Goal: Information Seeking & Learning: Learn about a topic

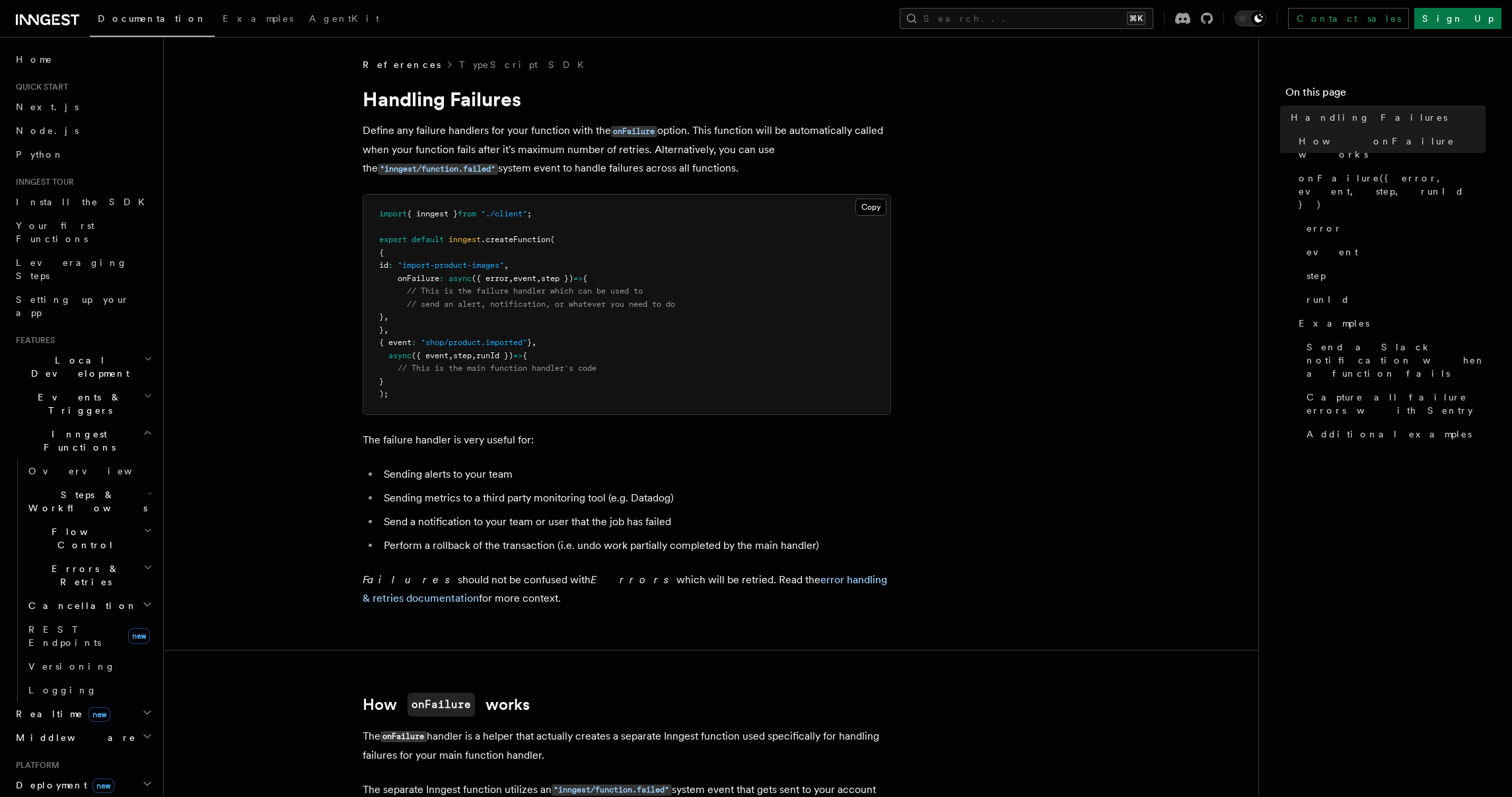
click at [437, 322] on pre "import { inngest } from "./client" ; export default inngest .createFunction ( {…" at bounding box center [627, 304] width 527 height 220
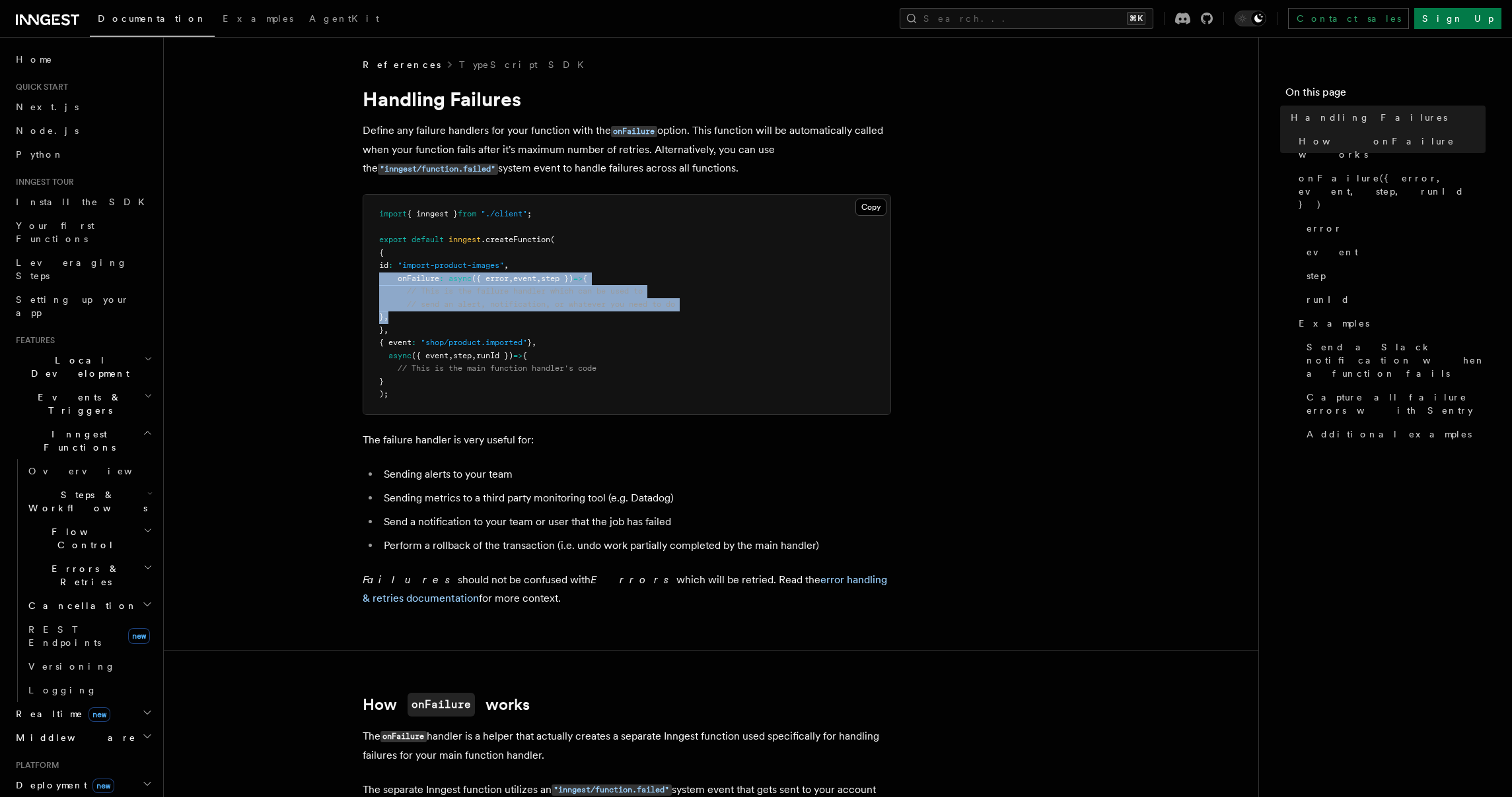
drag, startPoint x: 394, startPoint y: 298, endPoint x: 339, endPoint y: 279, distance: 58.2
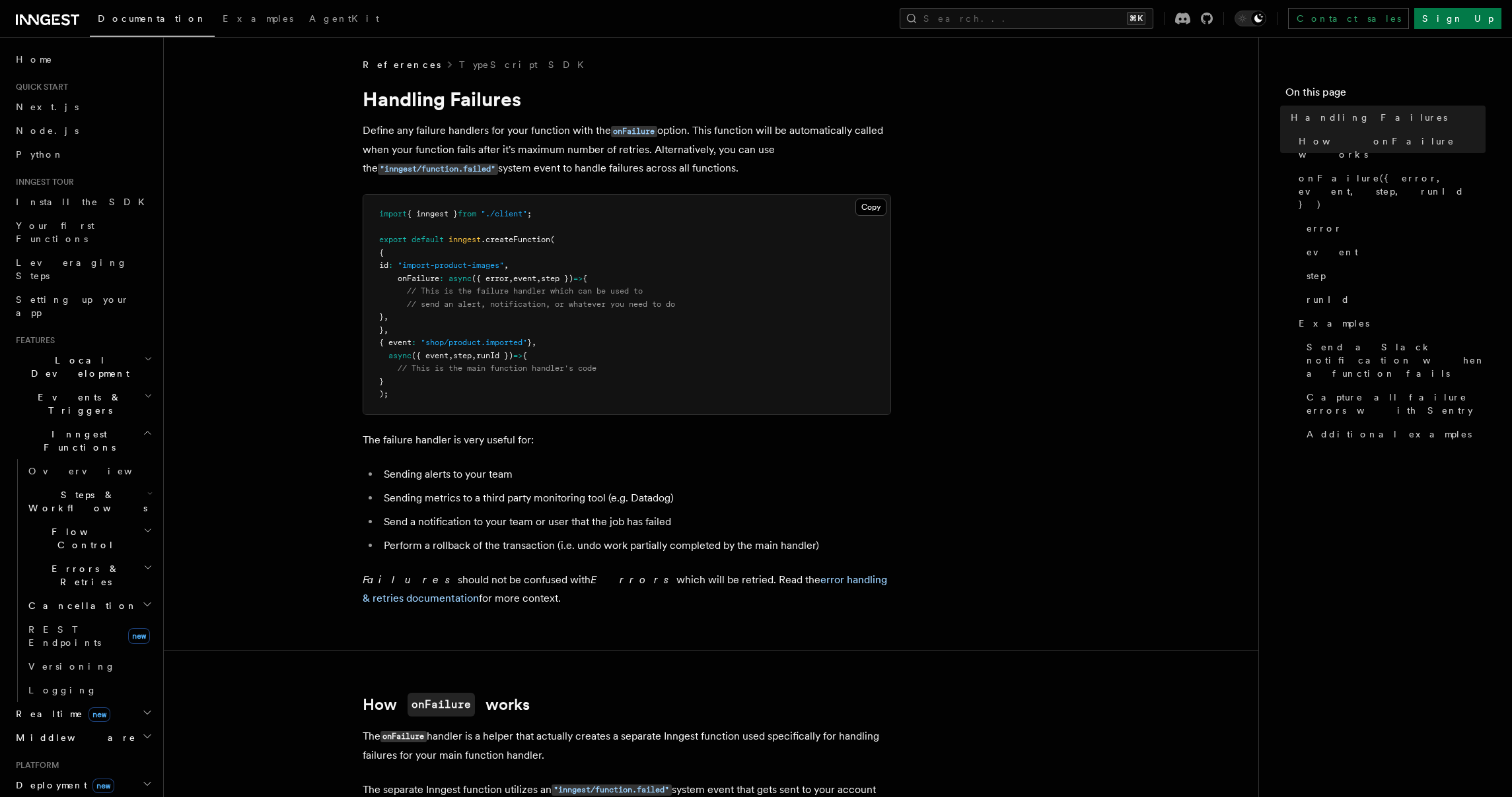
click at [775, 200] on pre "import { inngest } from "./client" ; export default inngest .createFunction ( {…" at bounding box center [627, 304] width 527 height 220
click at [432, 315] on pre "import { inngest } from "./client" ; export default inngest .createFunction ( {…" at bounding box center [627, 304] width 527 height 220
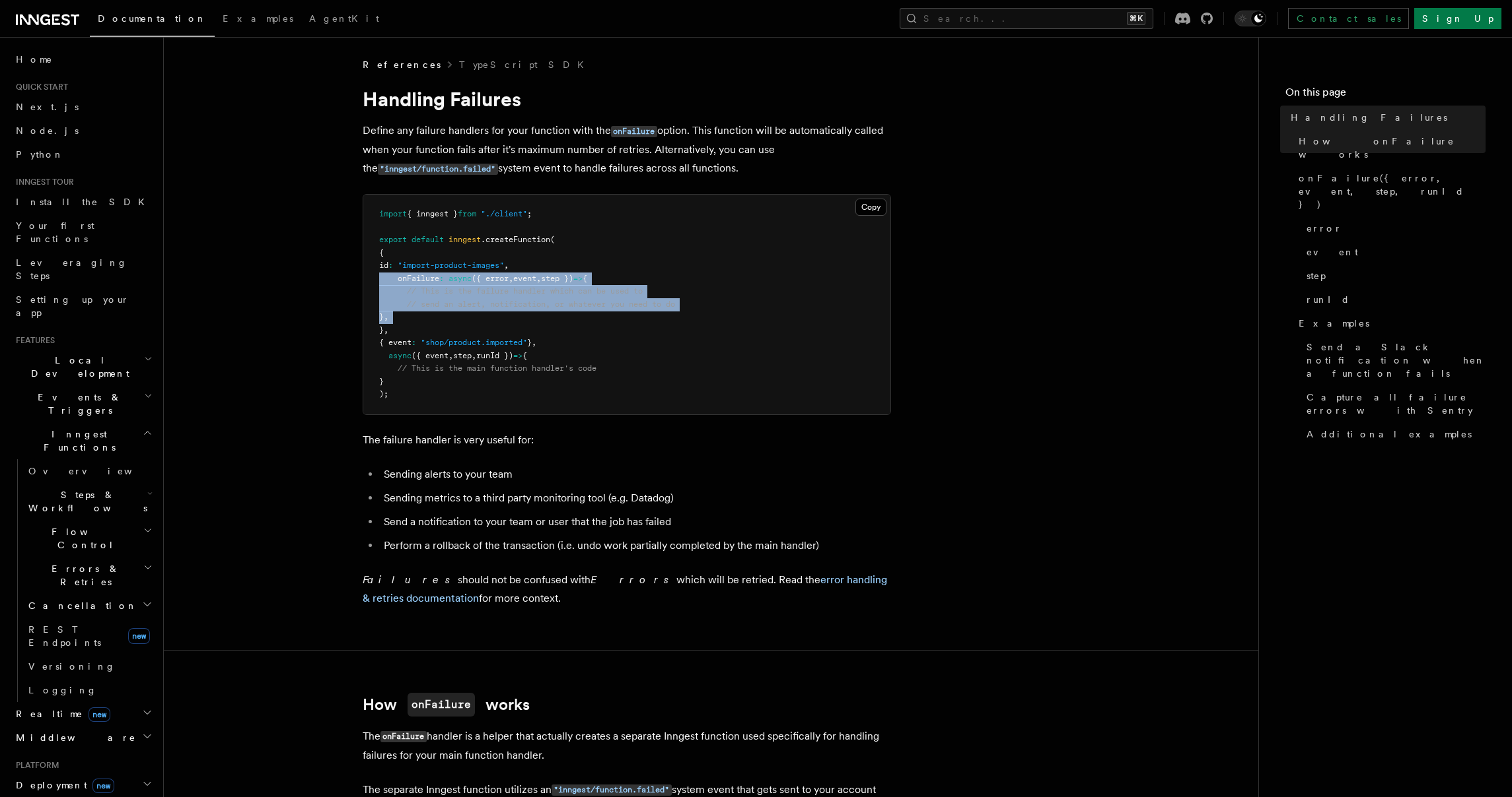
drag, startPoint x: 431, startPoint y: 316, endPoint x: 346, endPoint y: 280, distance: 92.3
copy code "onFailure : async ({ error , event , step }) => { // This is the failure handle…"
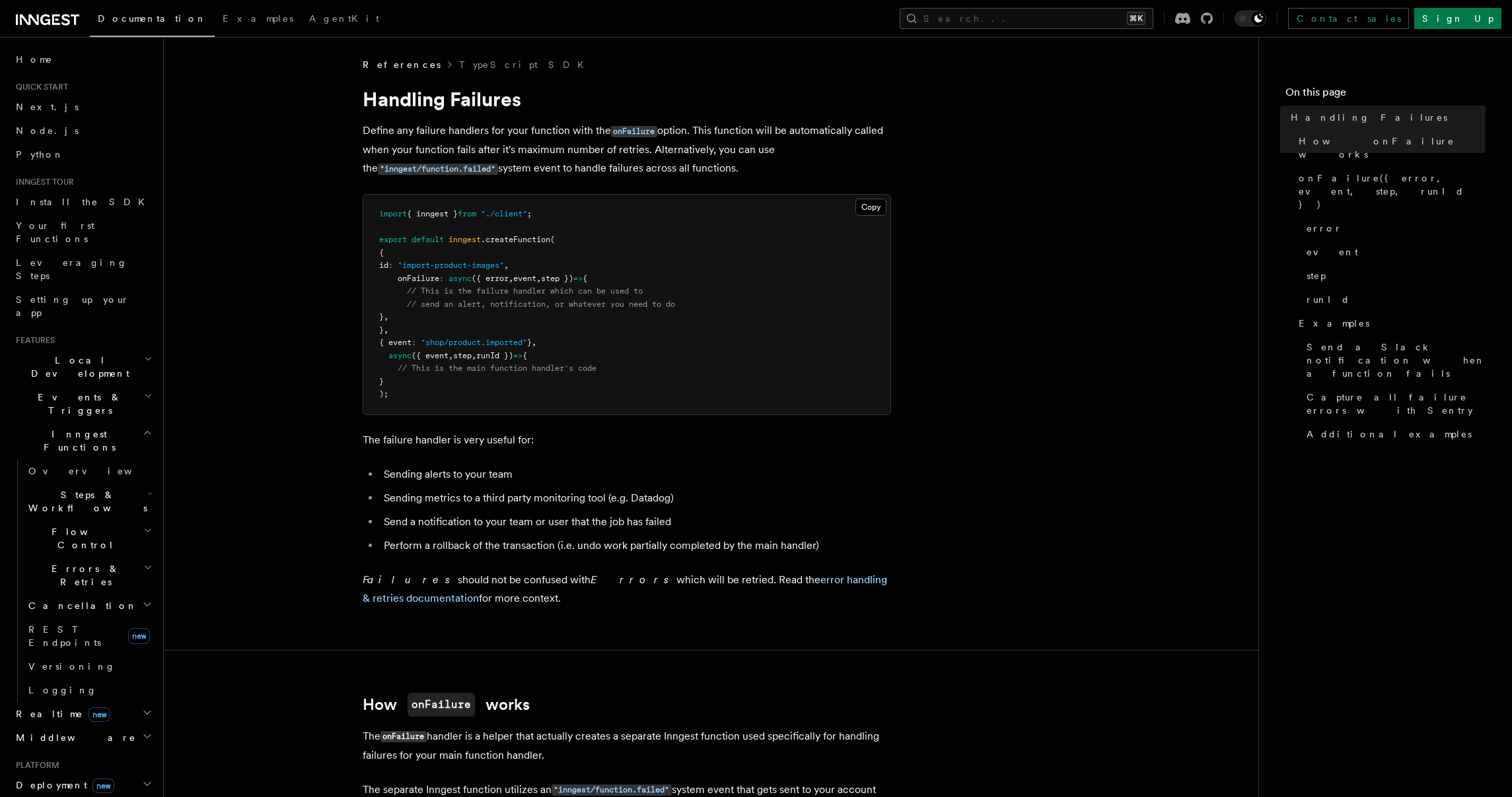
click at [428, 328] on pre "import { inngest } from "./client" ; export default inngest .createFunction ( {…" at bounding box center [627, 304] width 527 height 220
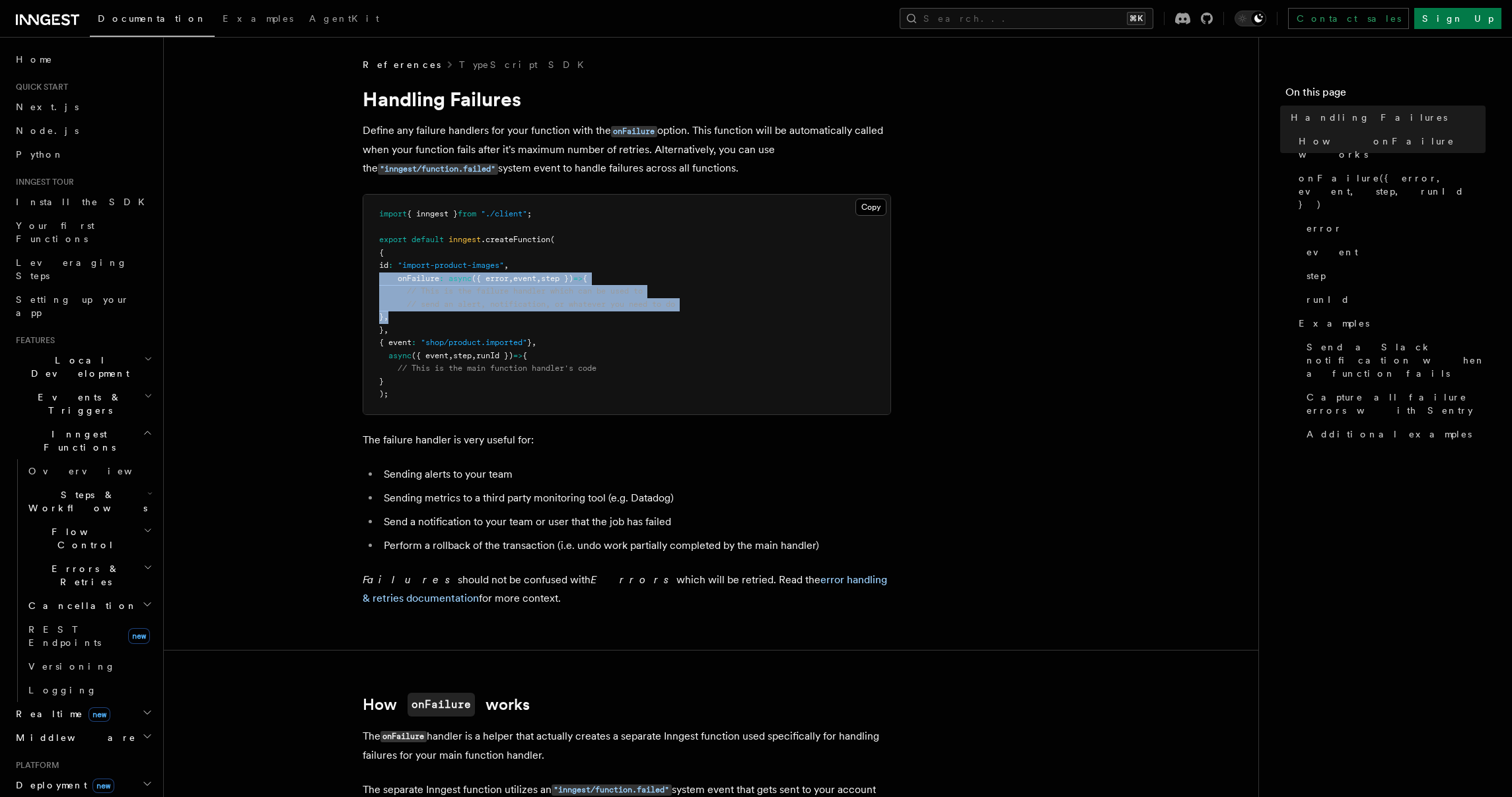
drag, startPoint x: 431, startPoint y: 320, endPoint x: 352, endPoint y: 283, distance: 87.2
copy code "onFailure : async ({ error , event , step }) => { // This is the failure handle…"
click at [504, 279] on span "({ error" at bounding box center [490, 278] width 37 height 9
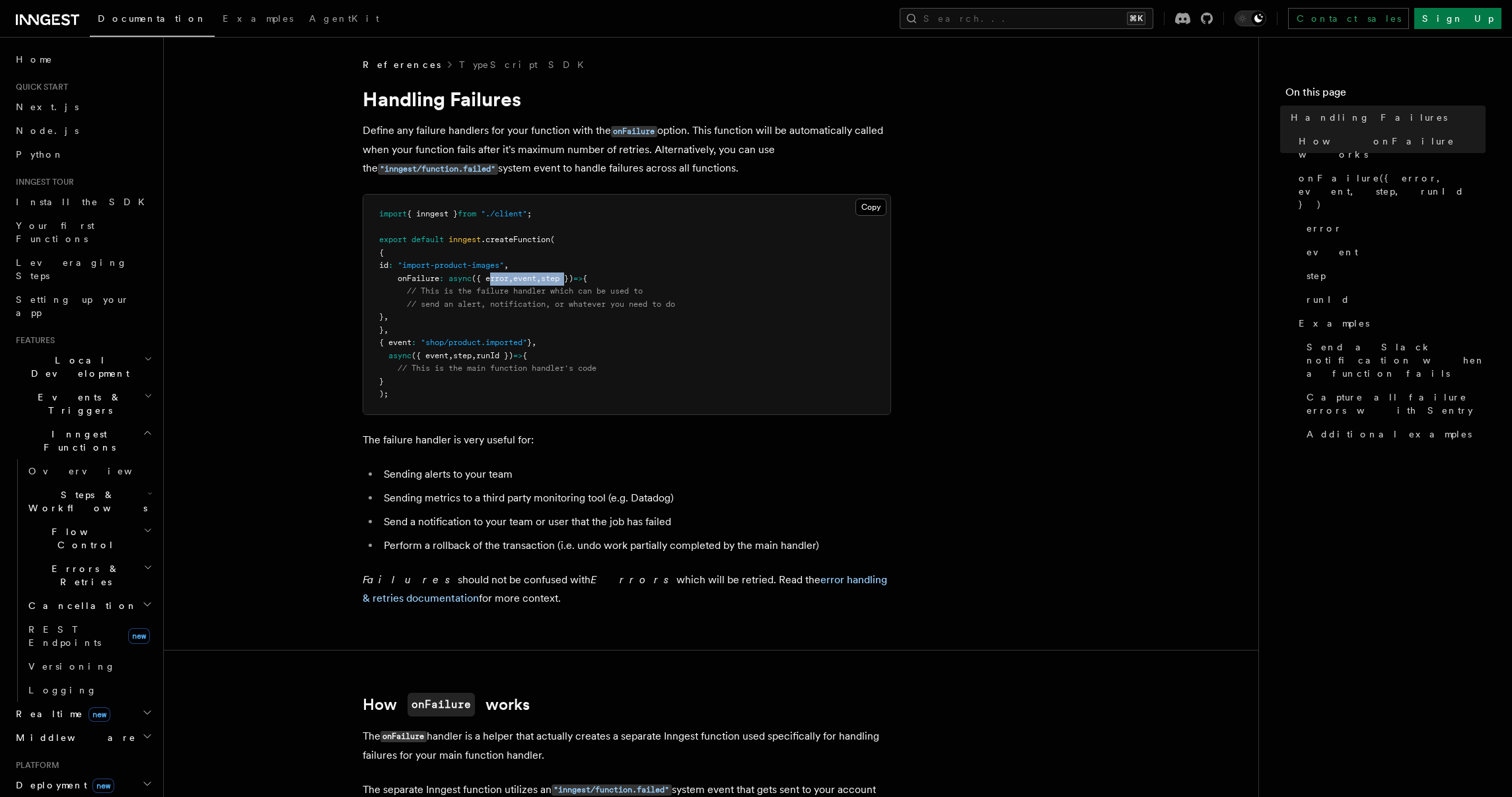
drag, startPoint x: 504, startPoint y: 279, endPoint x: 566, endPoint y: 279, distance: 62.0
click at [566, 279] on span "onFailure : async ({ error , event , step }) => {" at bounding box center [483, 278] width 208 height 9
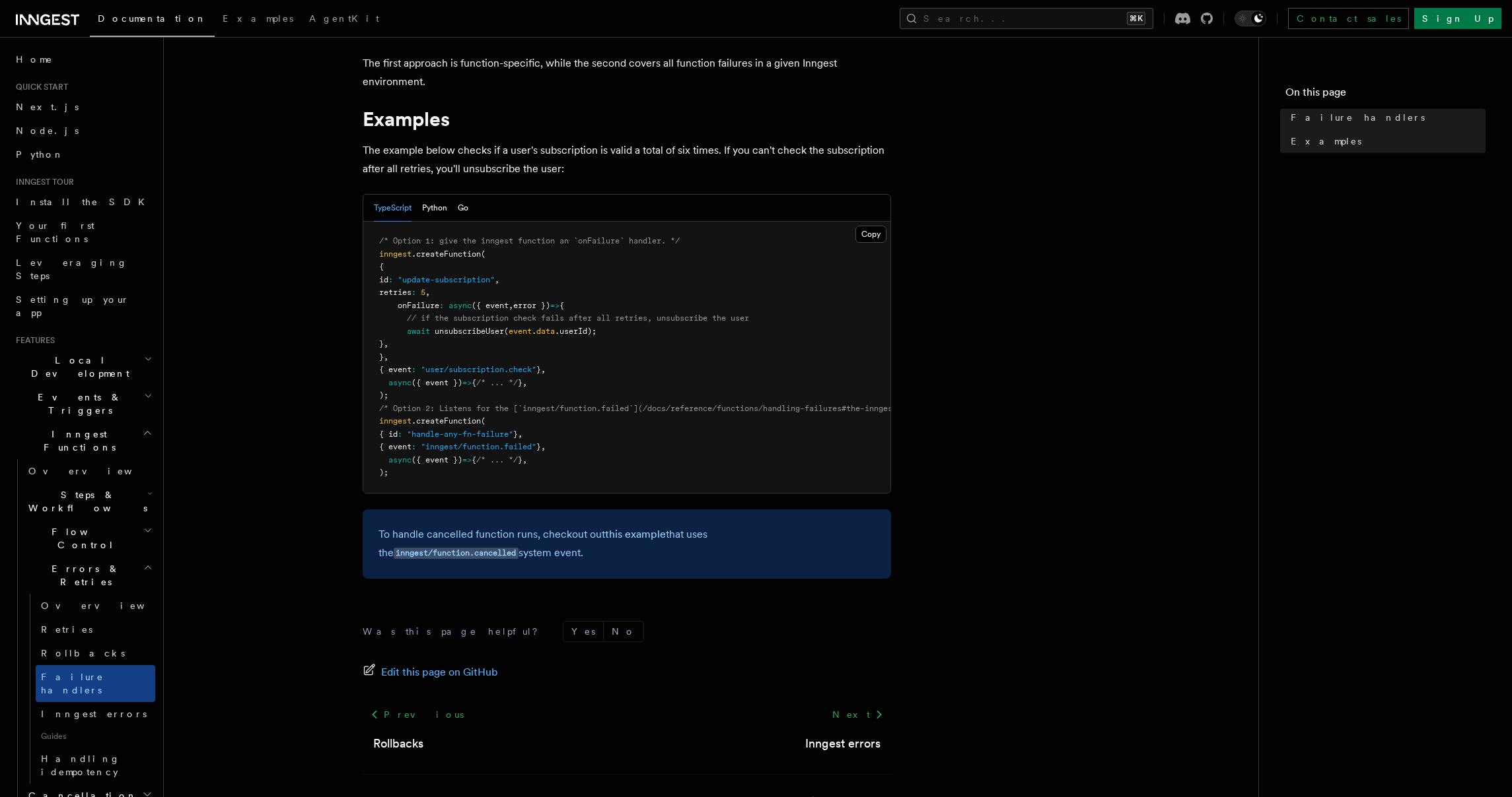
scroll to position [194, 0]
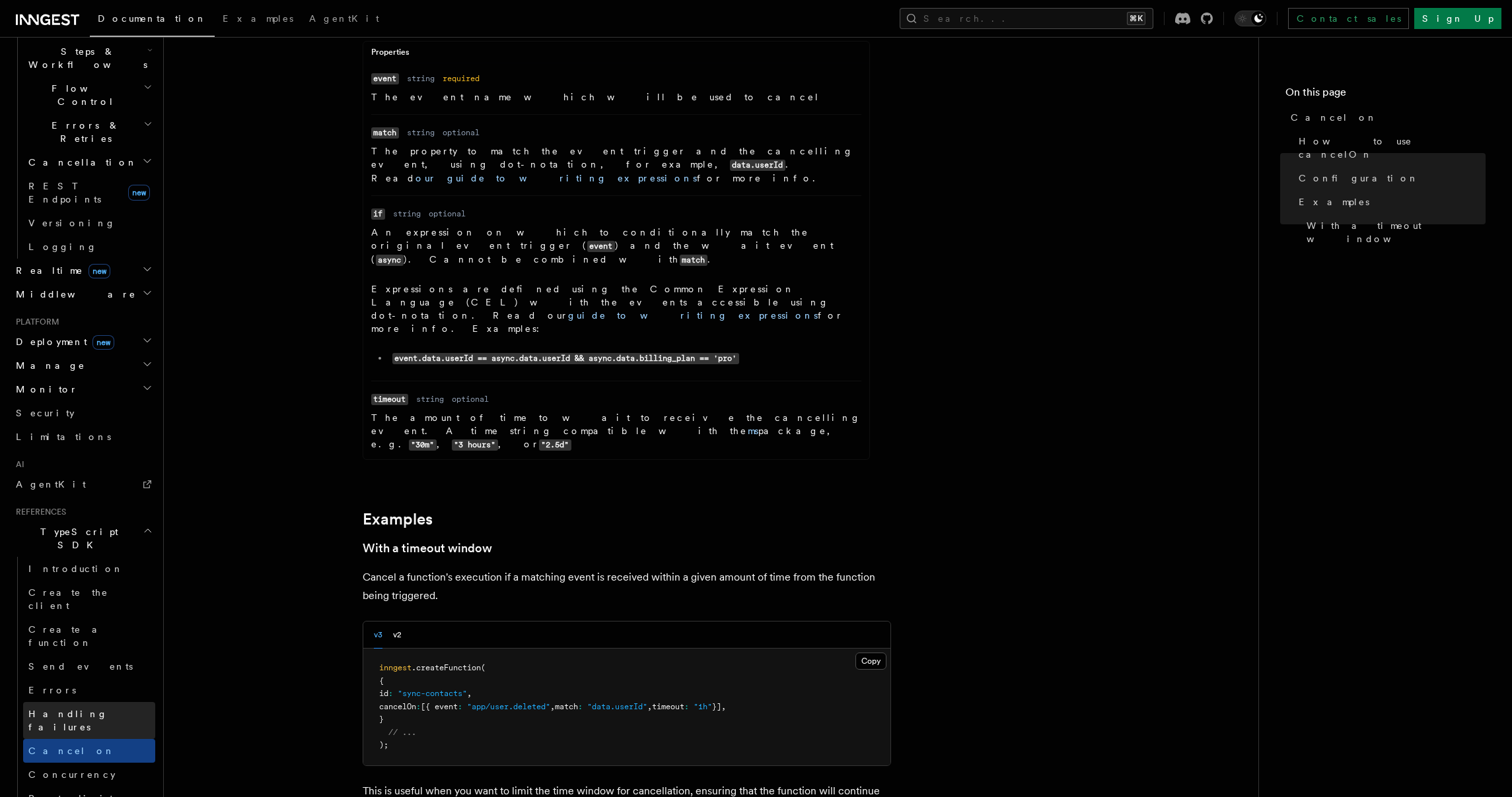
scroll to position [565, 0]
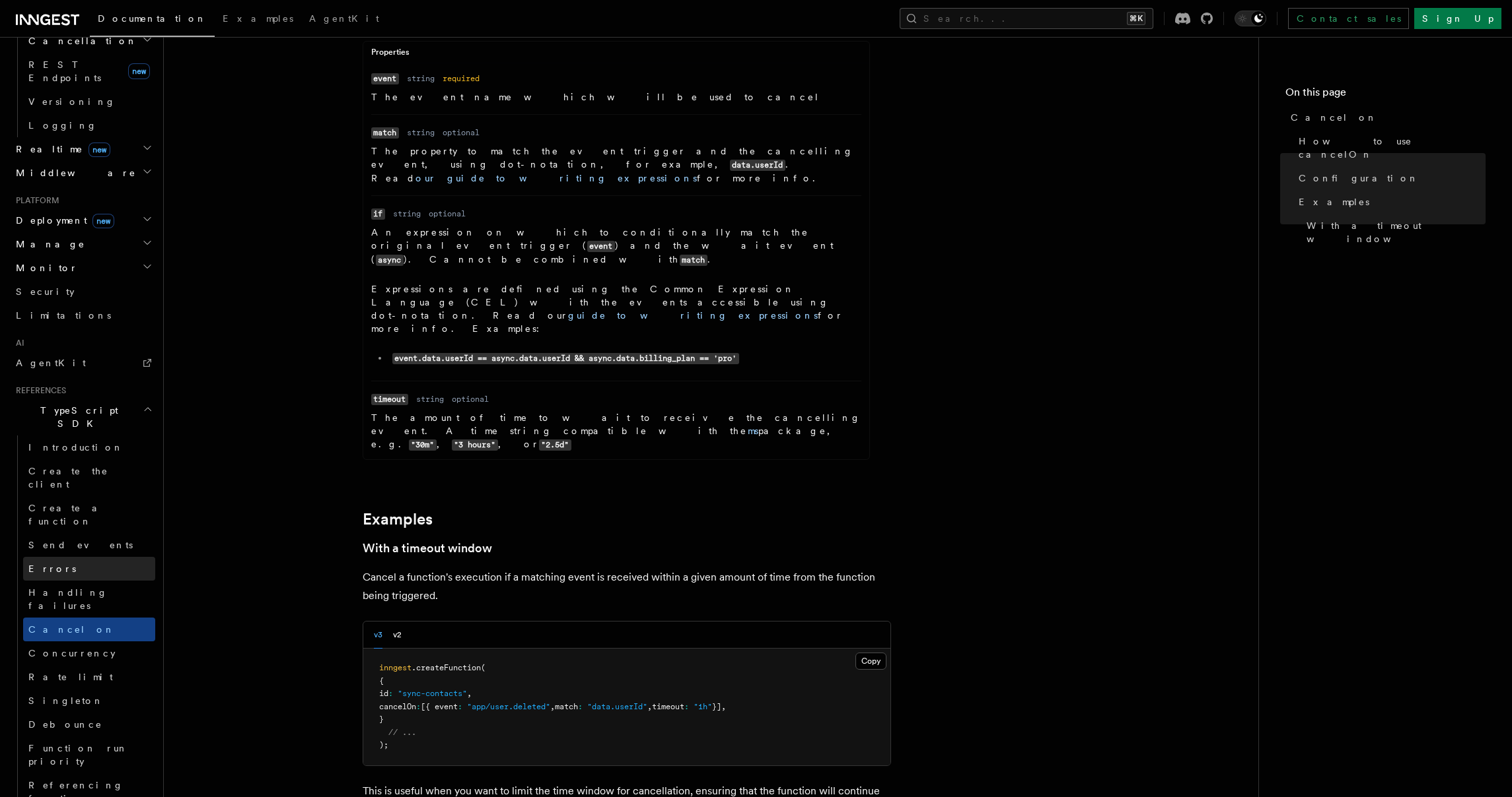
click at [93, 557] on link "Errors" at bounding box center [89, 569] width 132 height 24
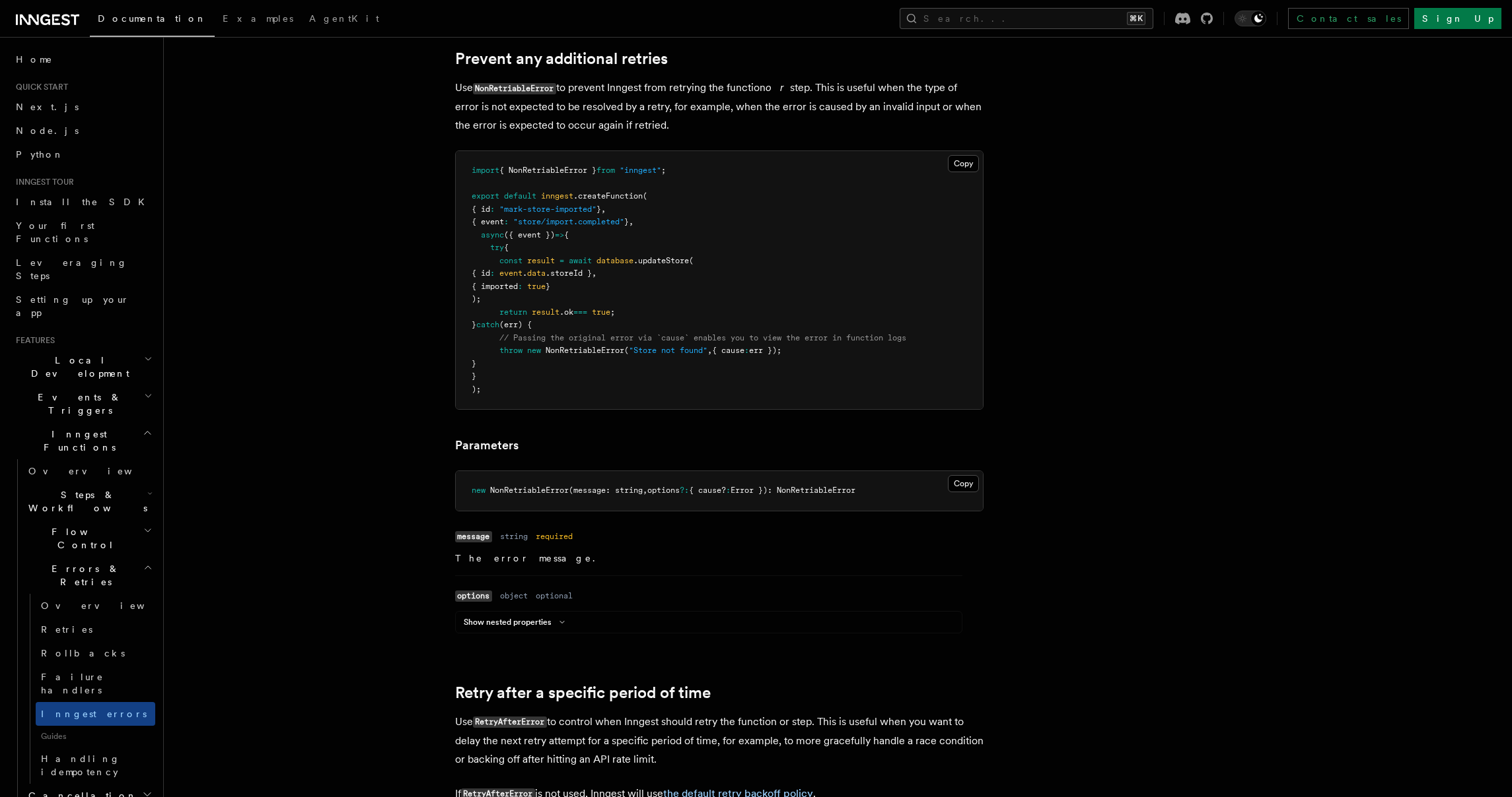
scroll to position [630, 0]
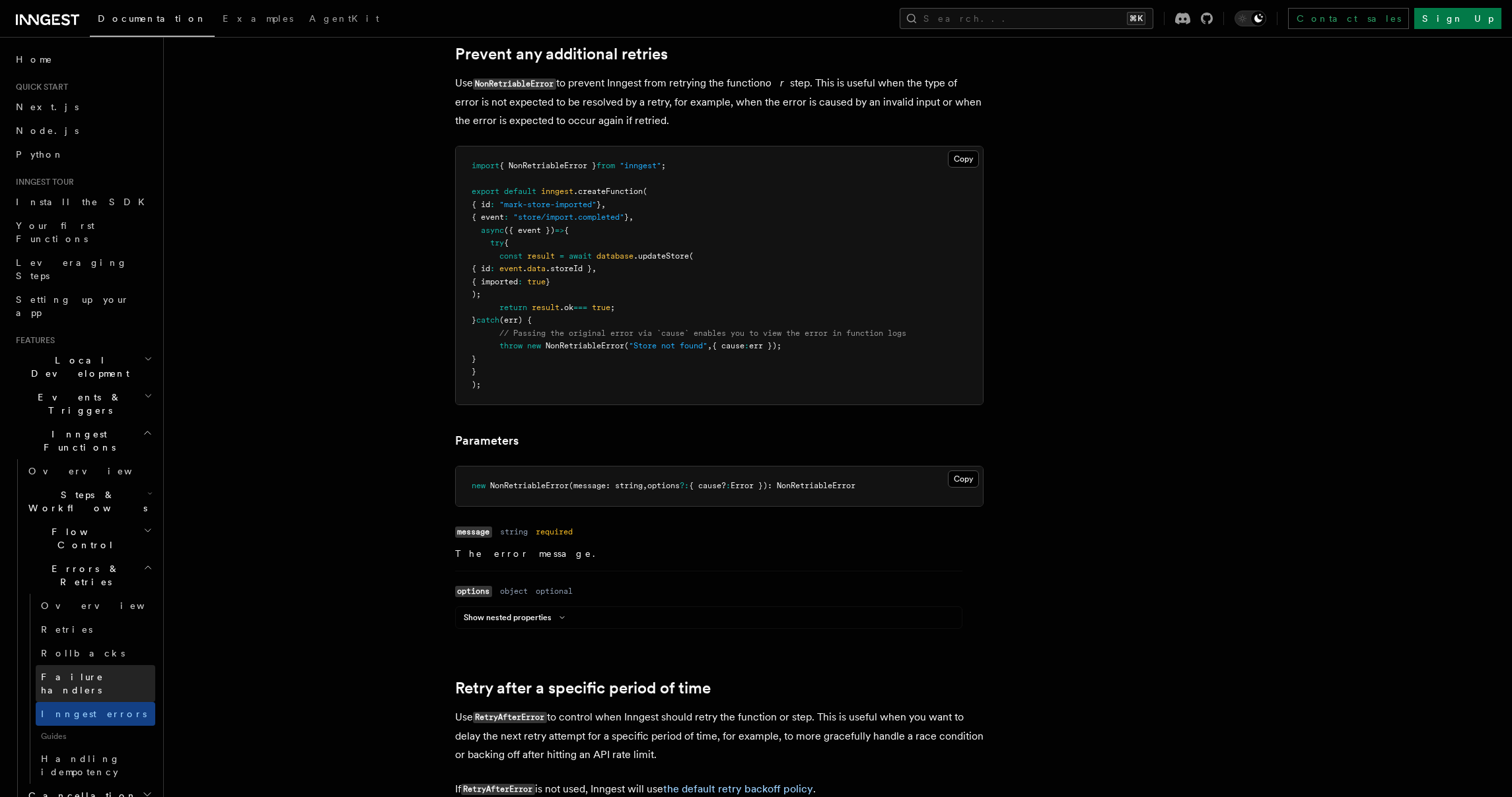
click at [95, 672] on span "Failure handlers" at bounding box center [72, 684] width 63 height 24
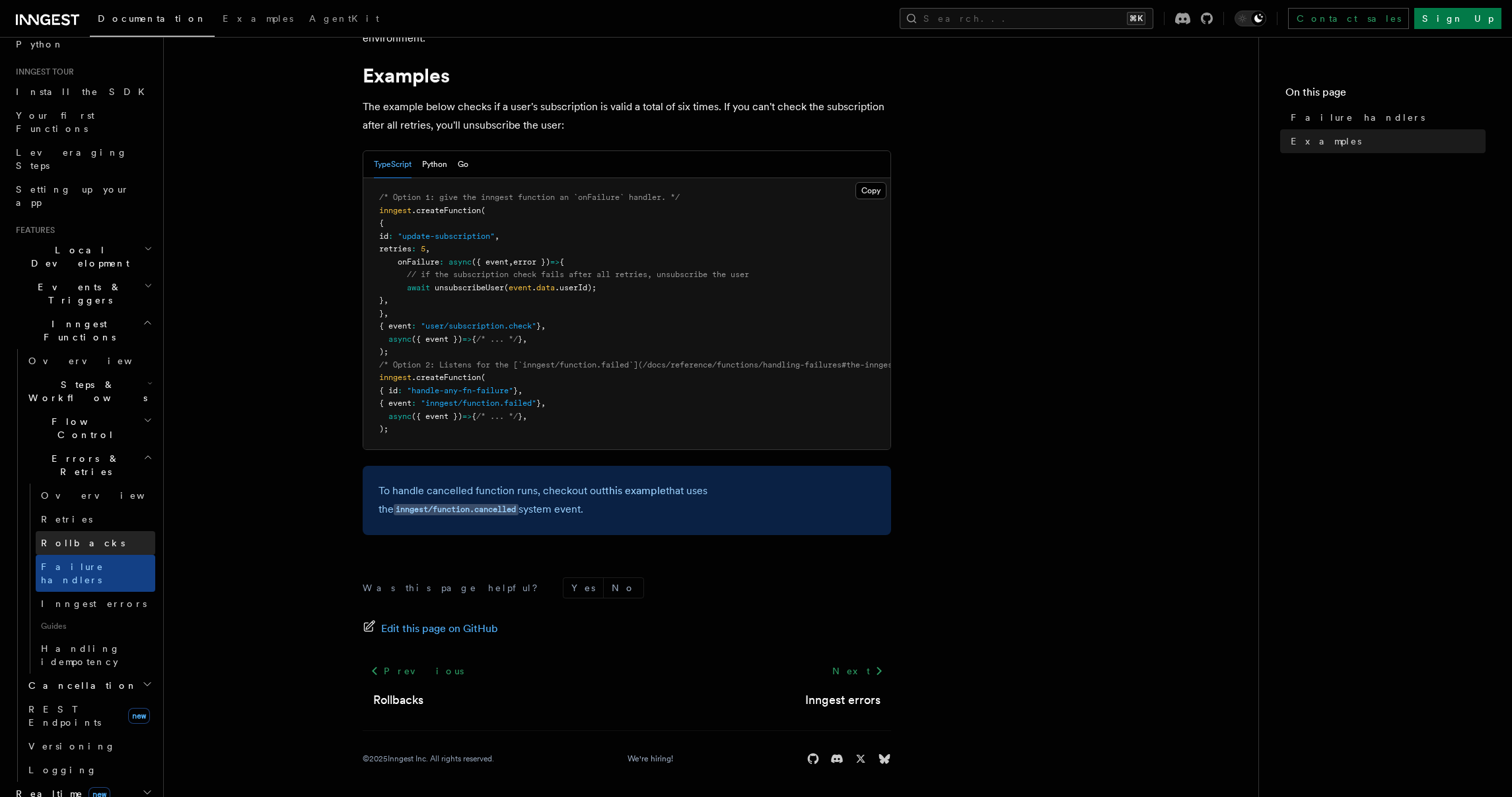
scroll to position [132, 0]
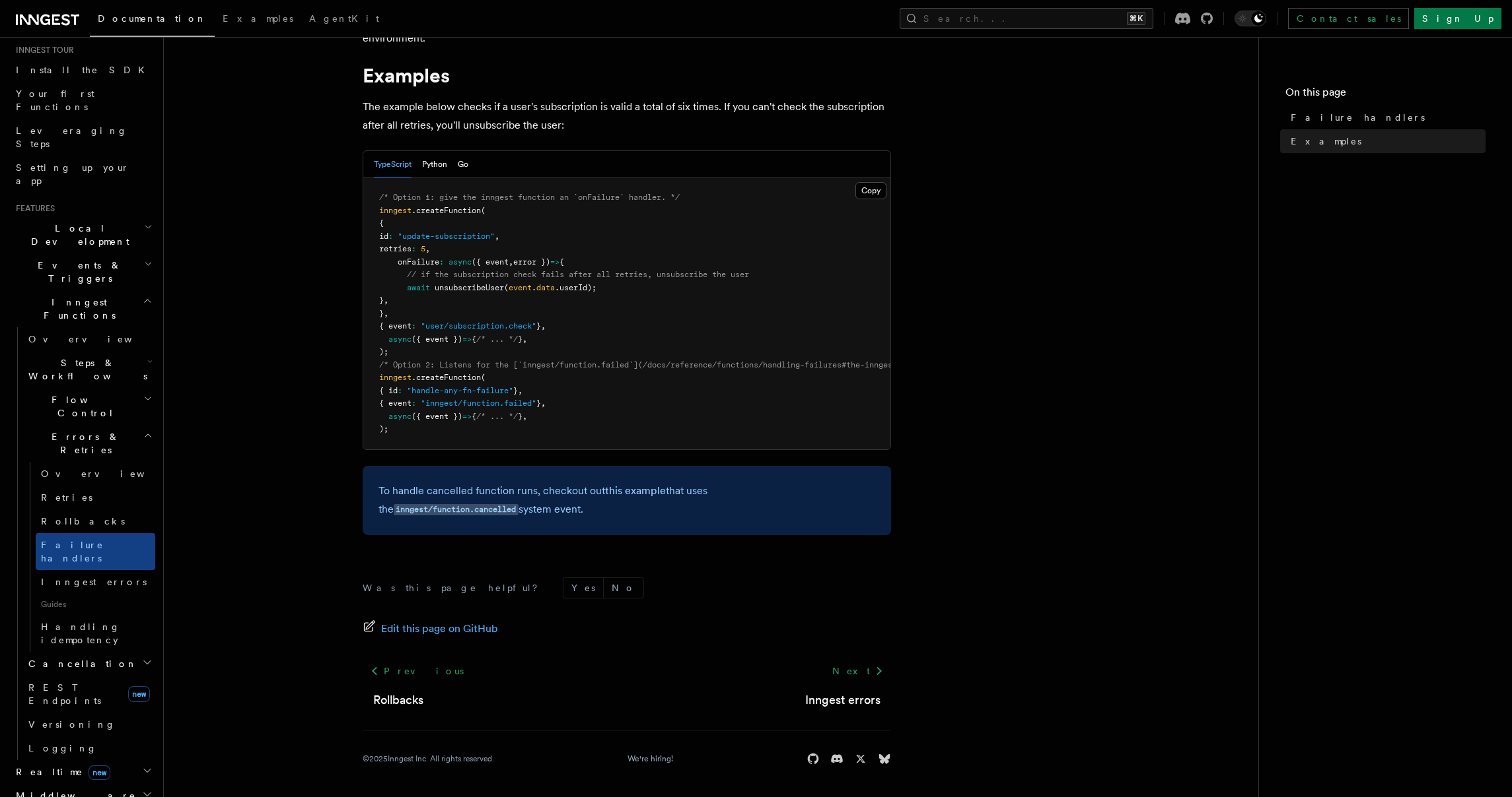
click at [116, 784] on h2 "Middleware" at bounding box center [83, 796] width 145 height 24
click at [126, 761] on h2 "Realtime new" at bounding box center [83, 773] width 145 height 24
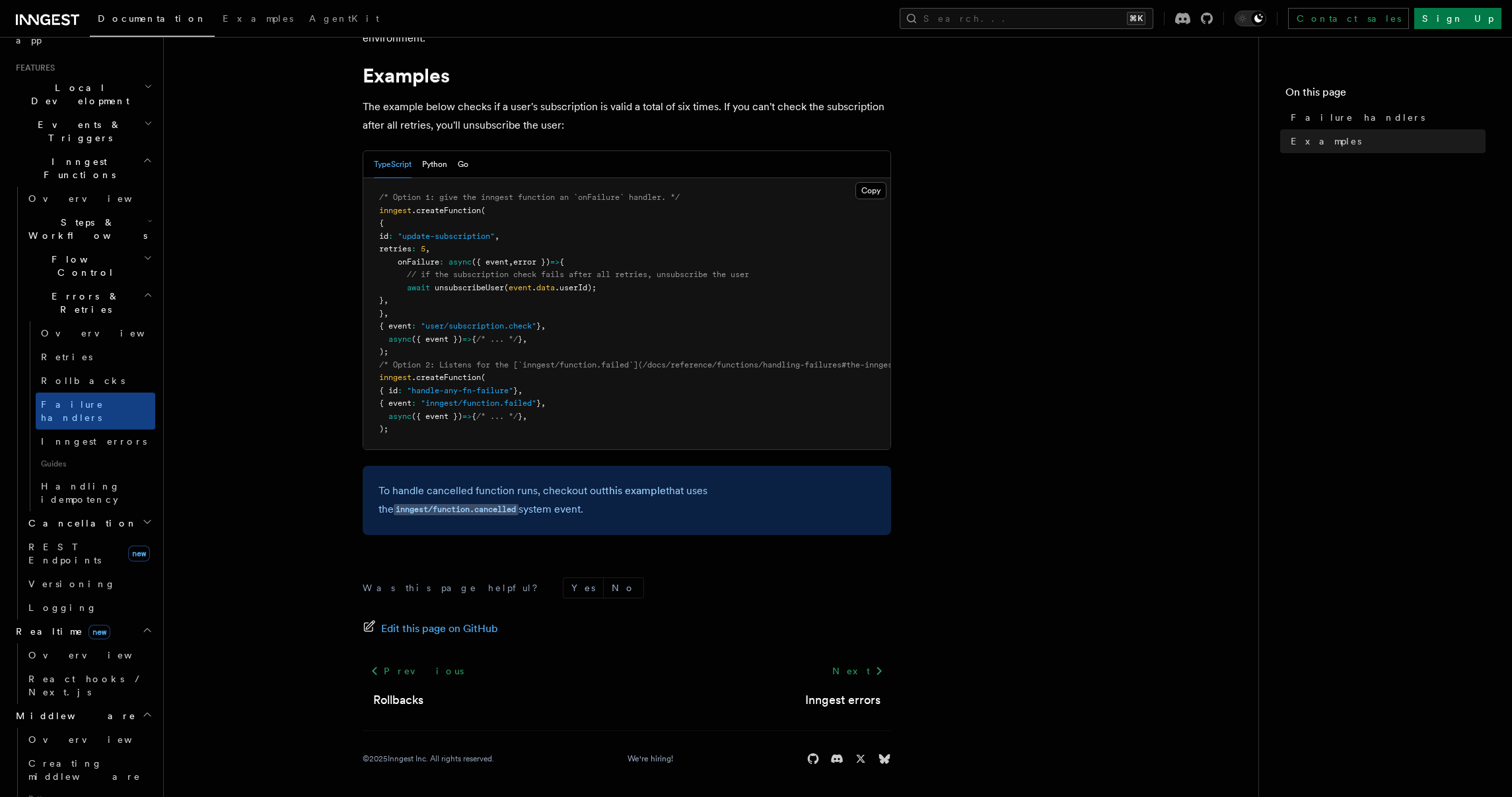
scroll to position [328, 0]
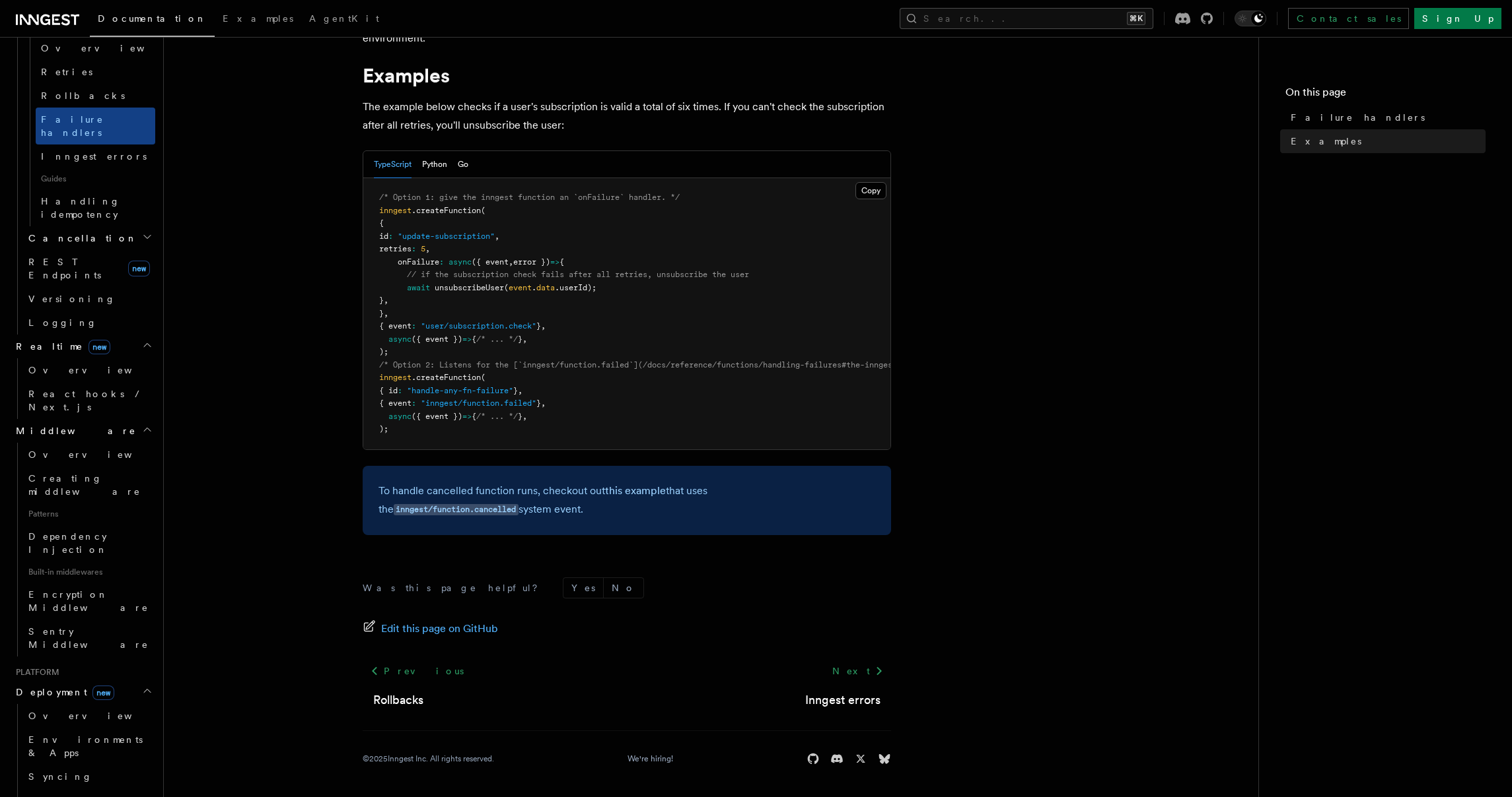
scroll to position [565, 0]
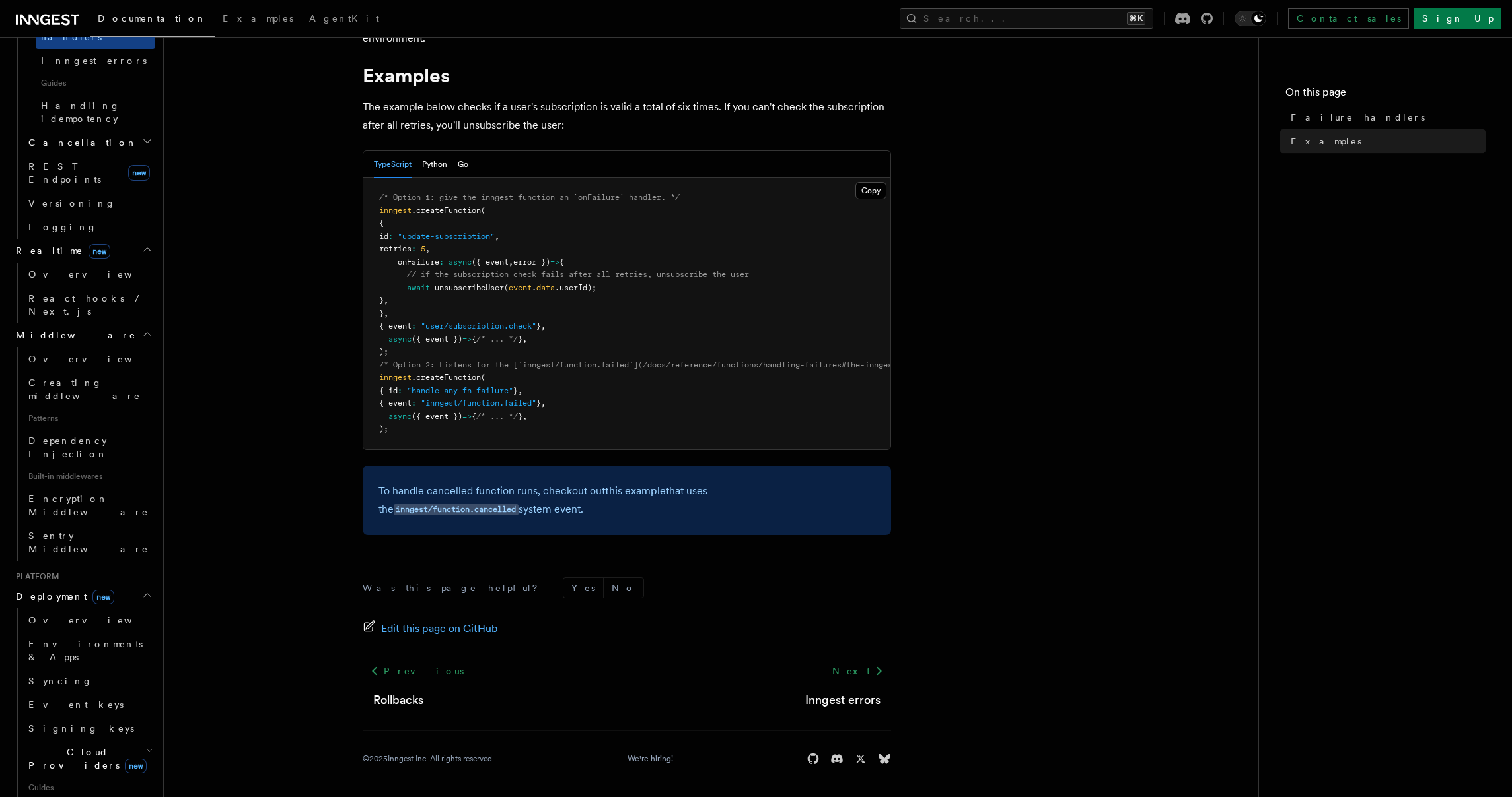
scroll to position [832, 0]
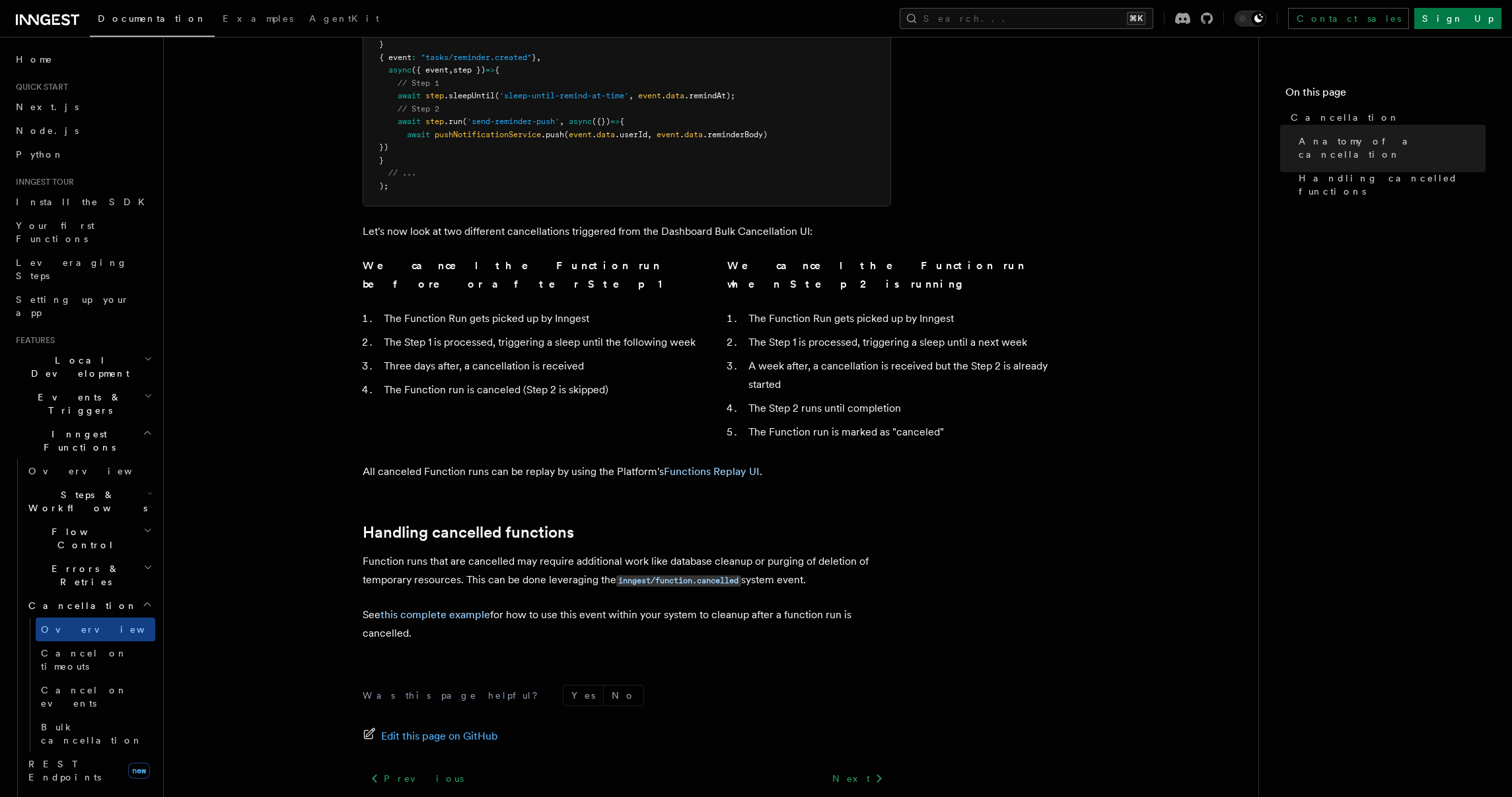
scroll to position [816, 0]
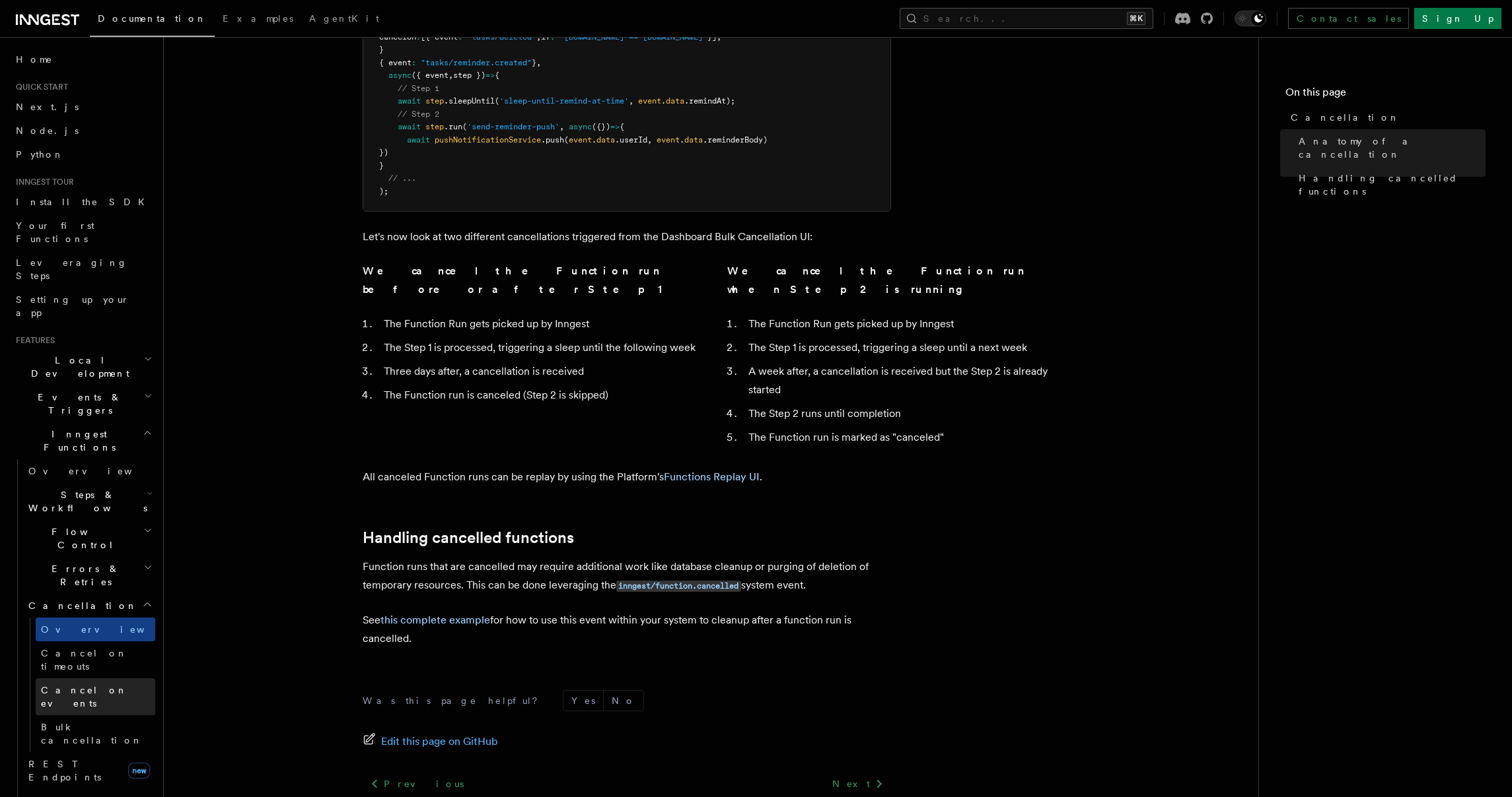
click at [99, 679] on link "Cancel on events" at bounding box center [95, 697] width 119 height 37
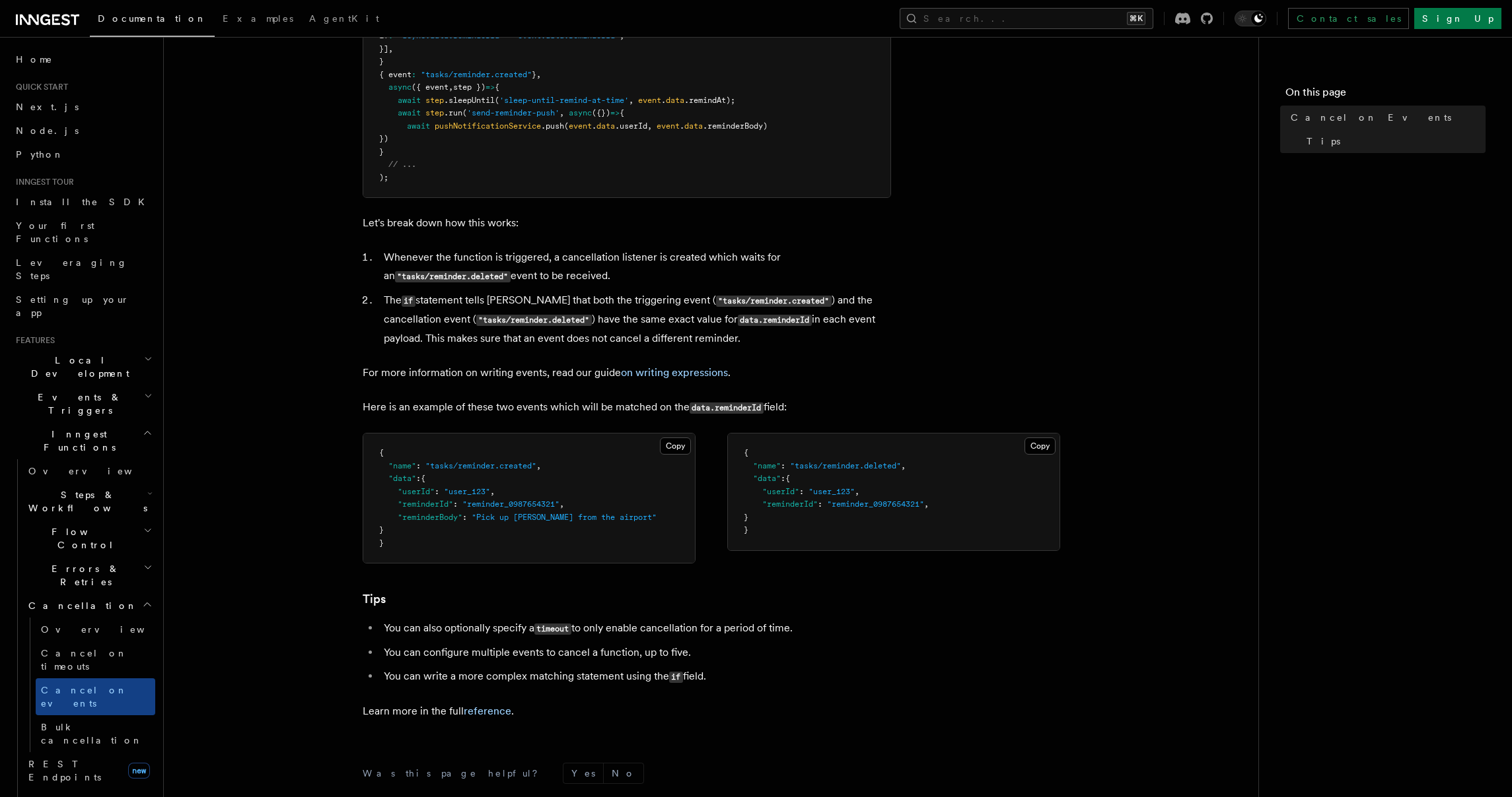
scroll to position [530, 0]
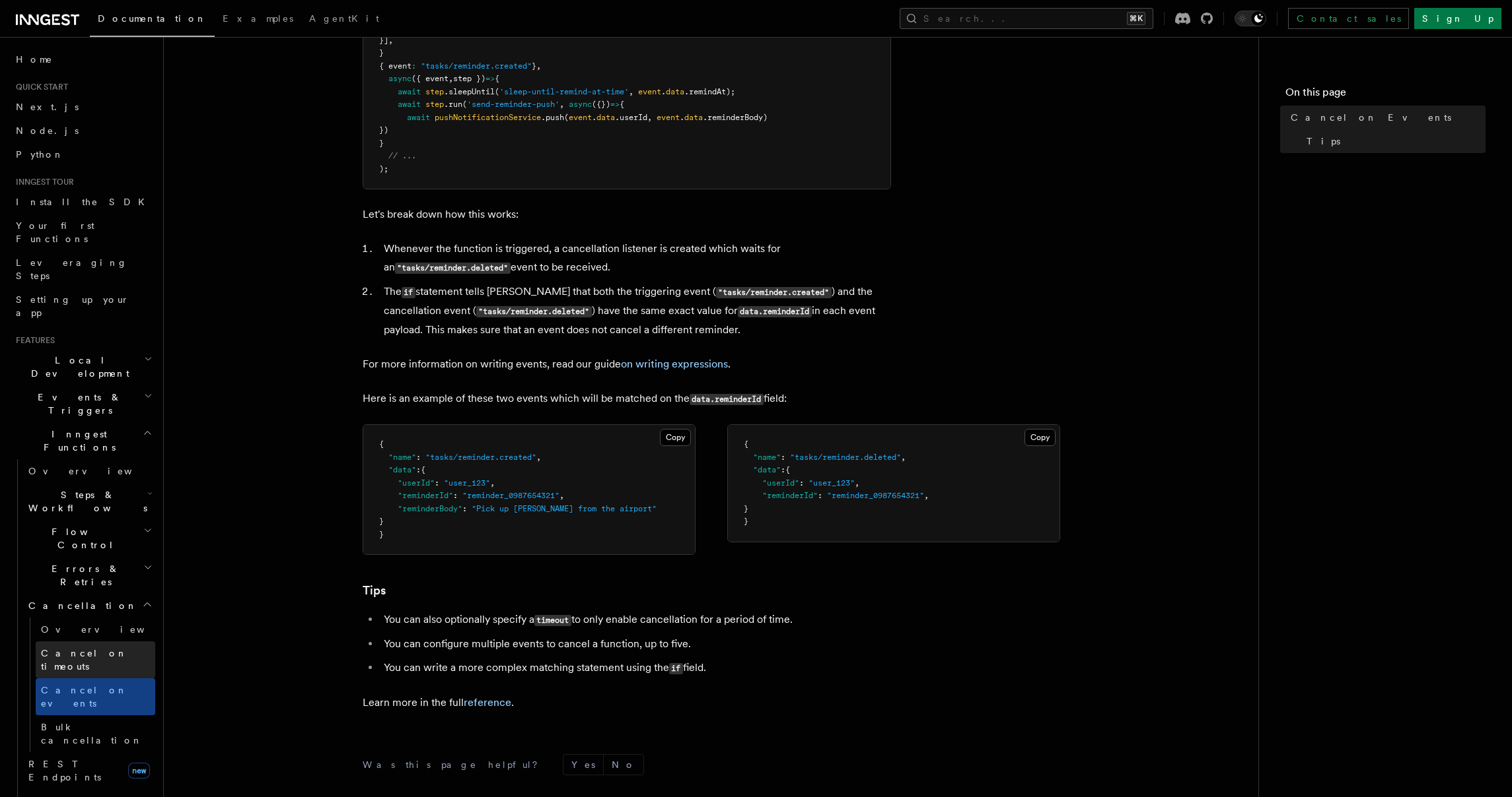
click at [84, 648] on span "Cancel on timeouts" at bounding box center [84, 660] width 86 height 24
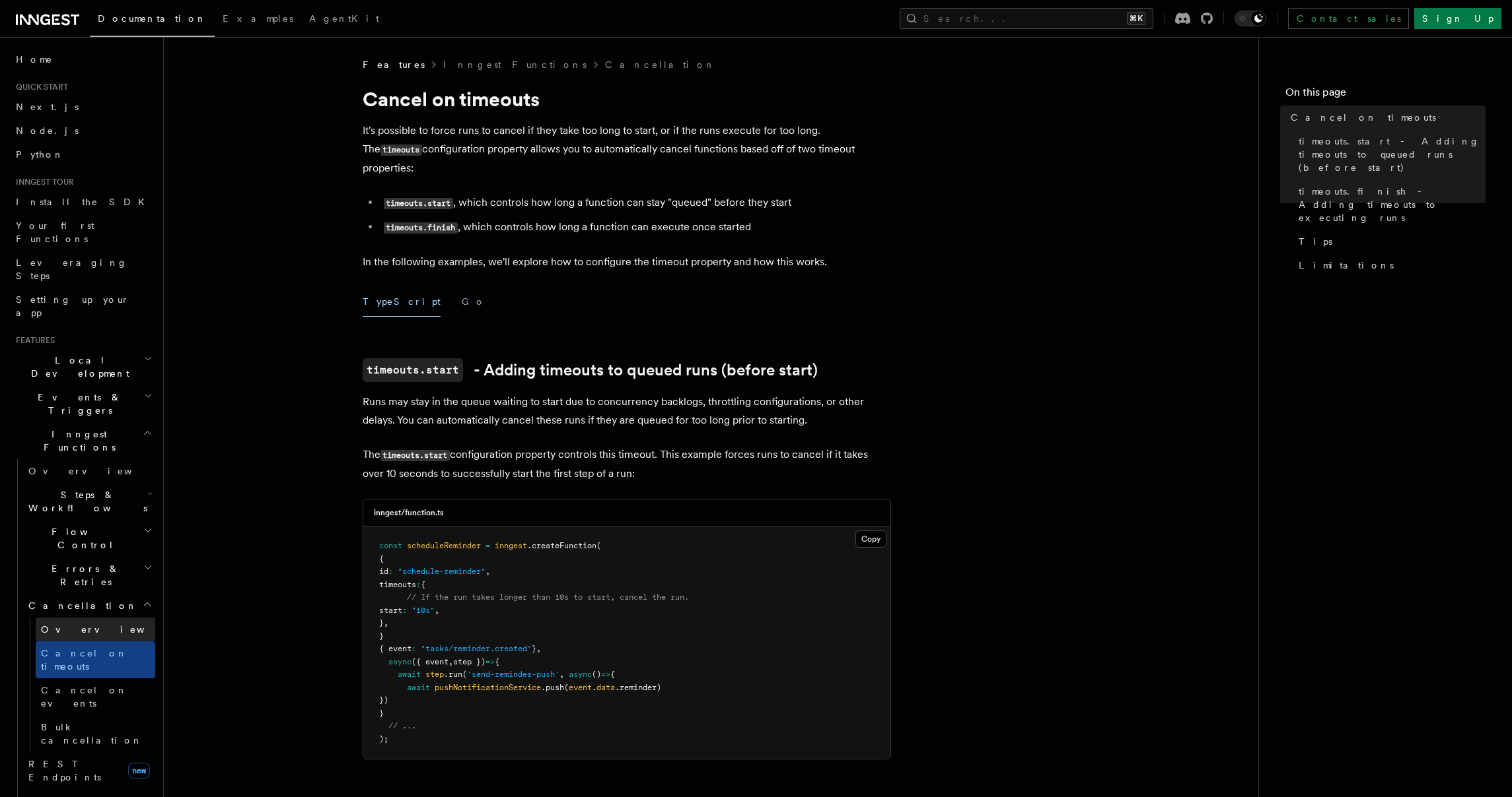
click at [60, 625] on span "Overview" at bounding box center [109, 630] width 136 height 10
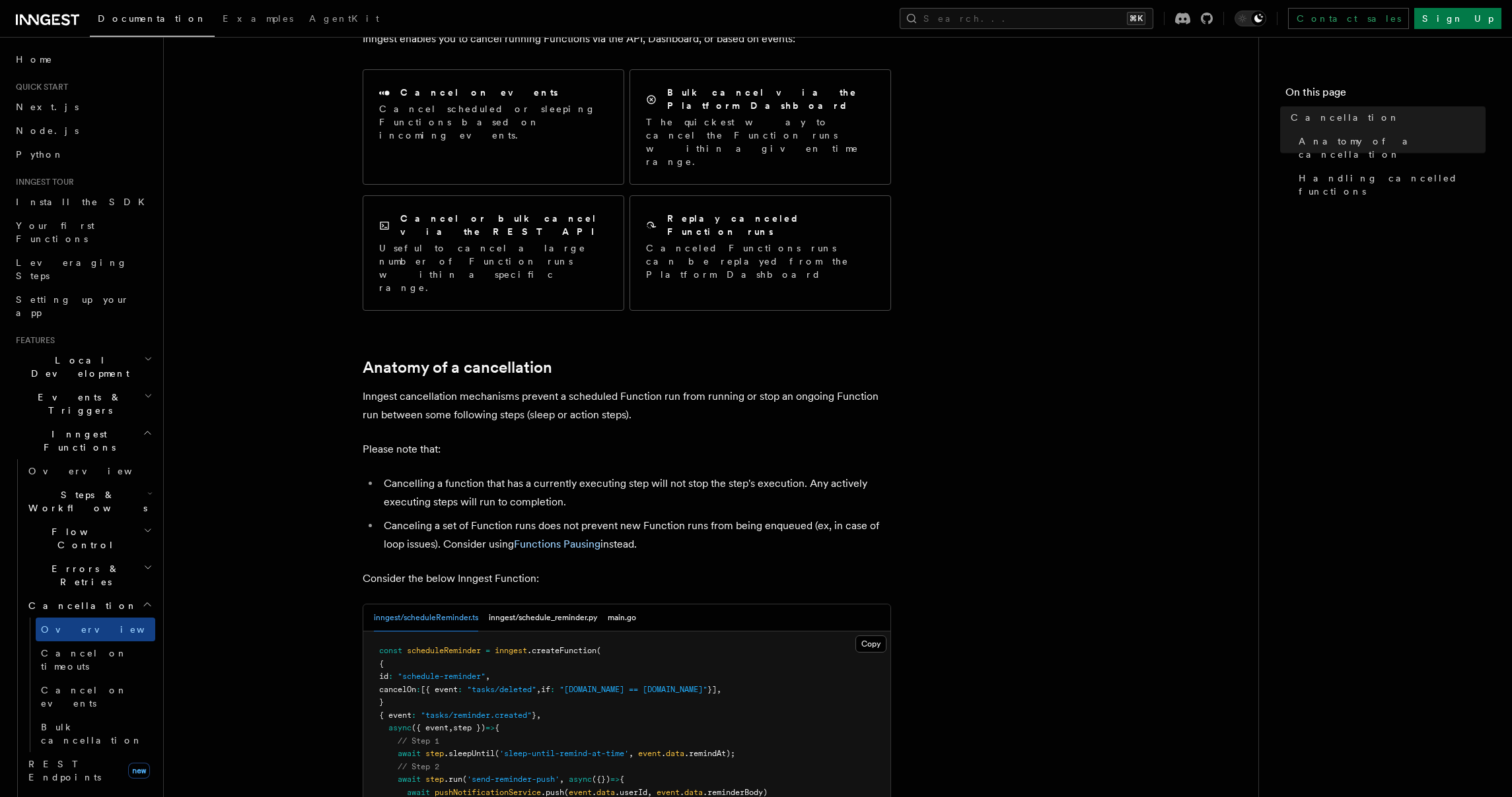
scroll to position [449, 0]
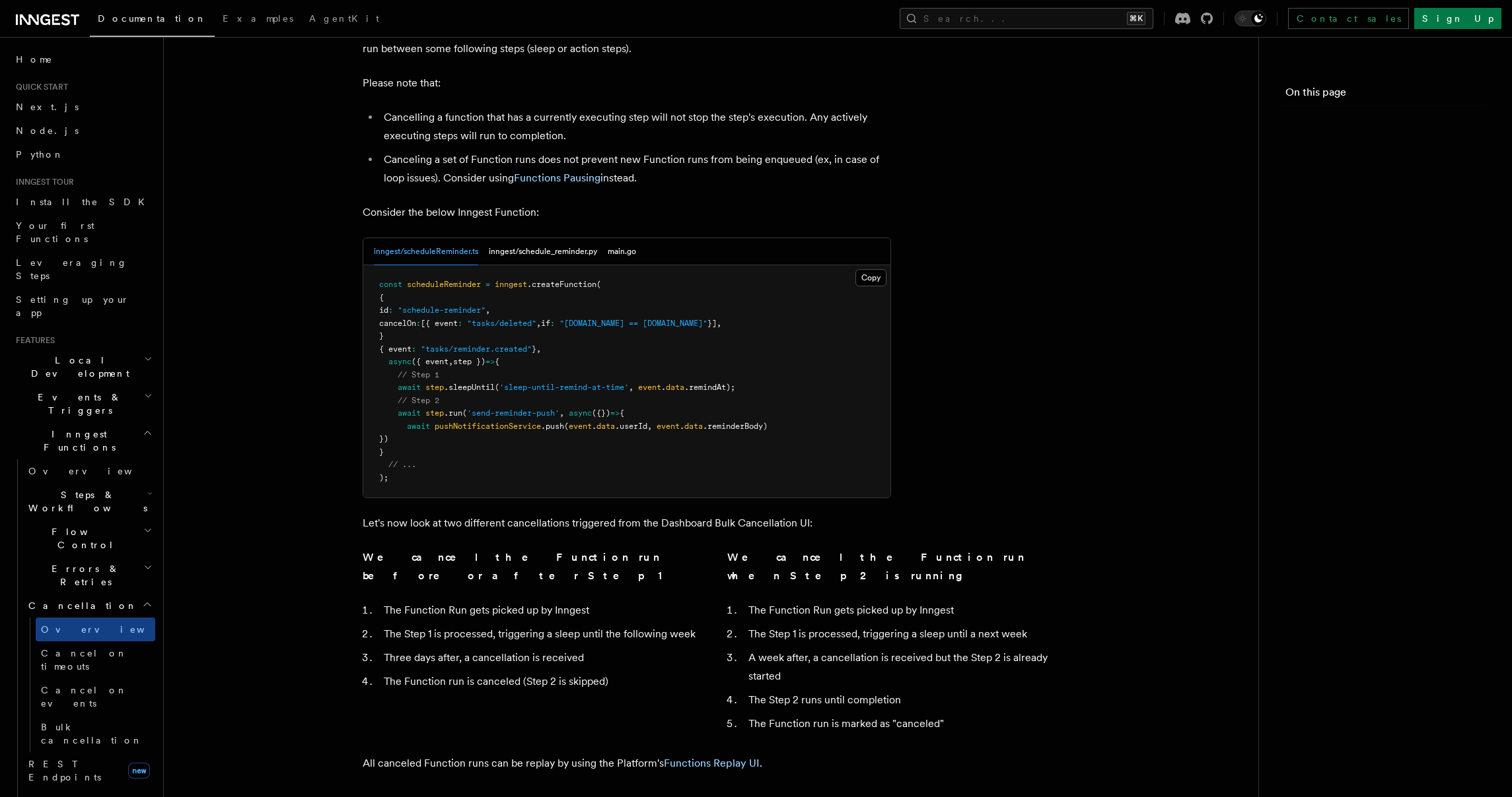
scroll to position [816, 0]
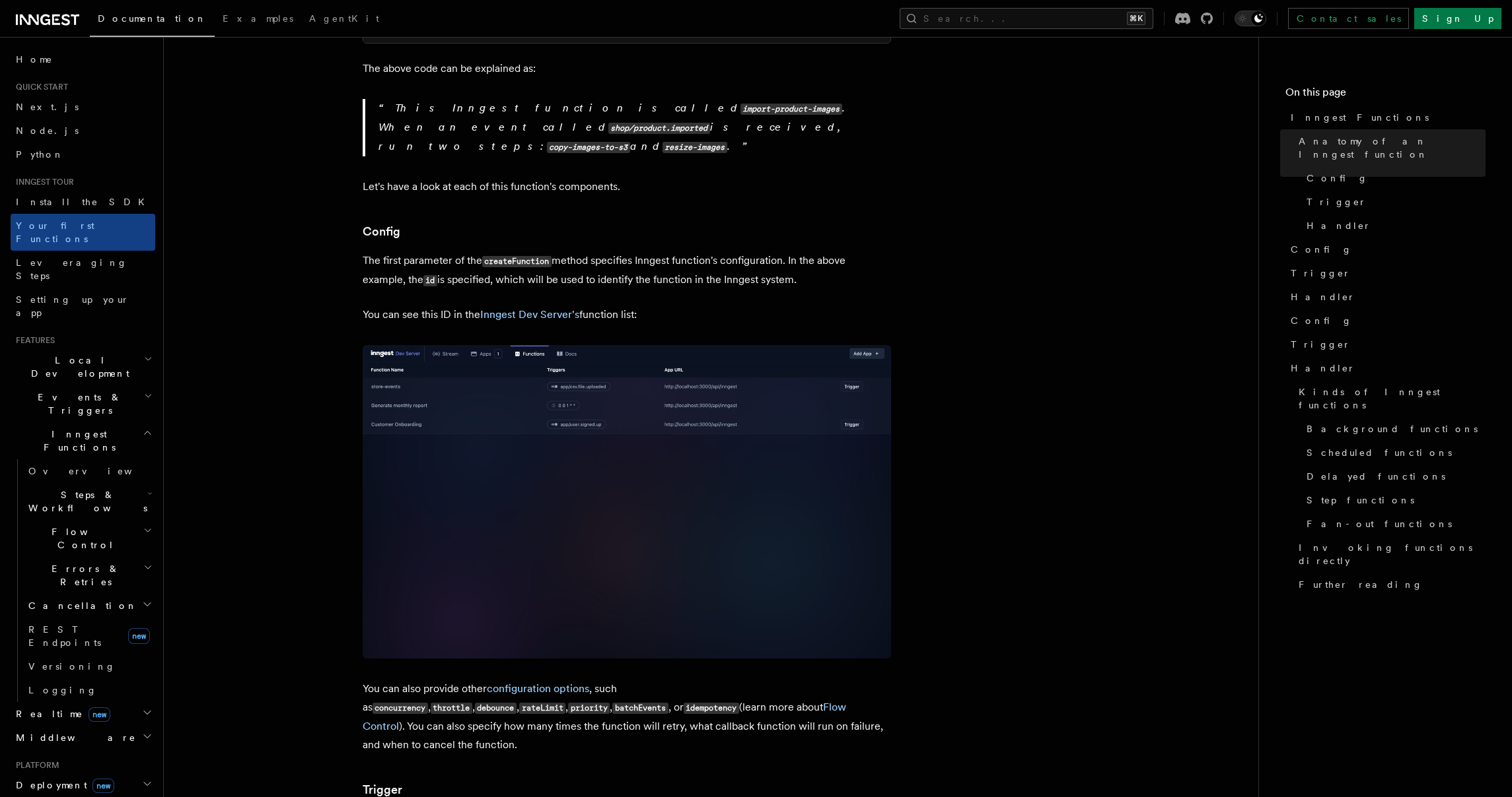
scroll to position [948, 0]
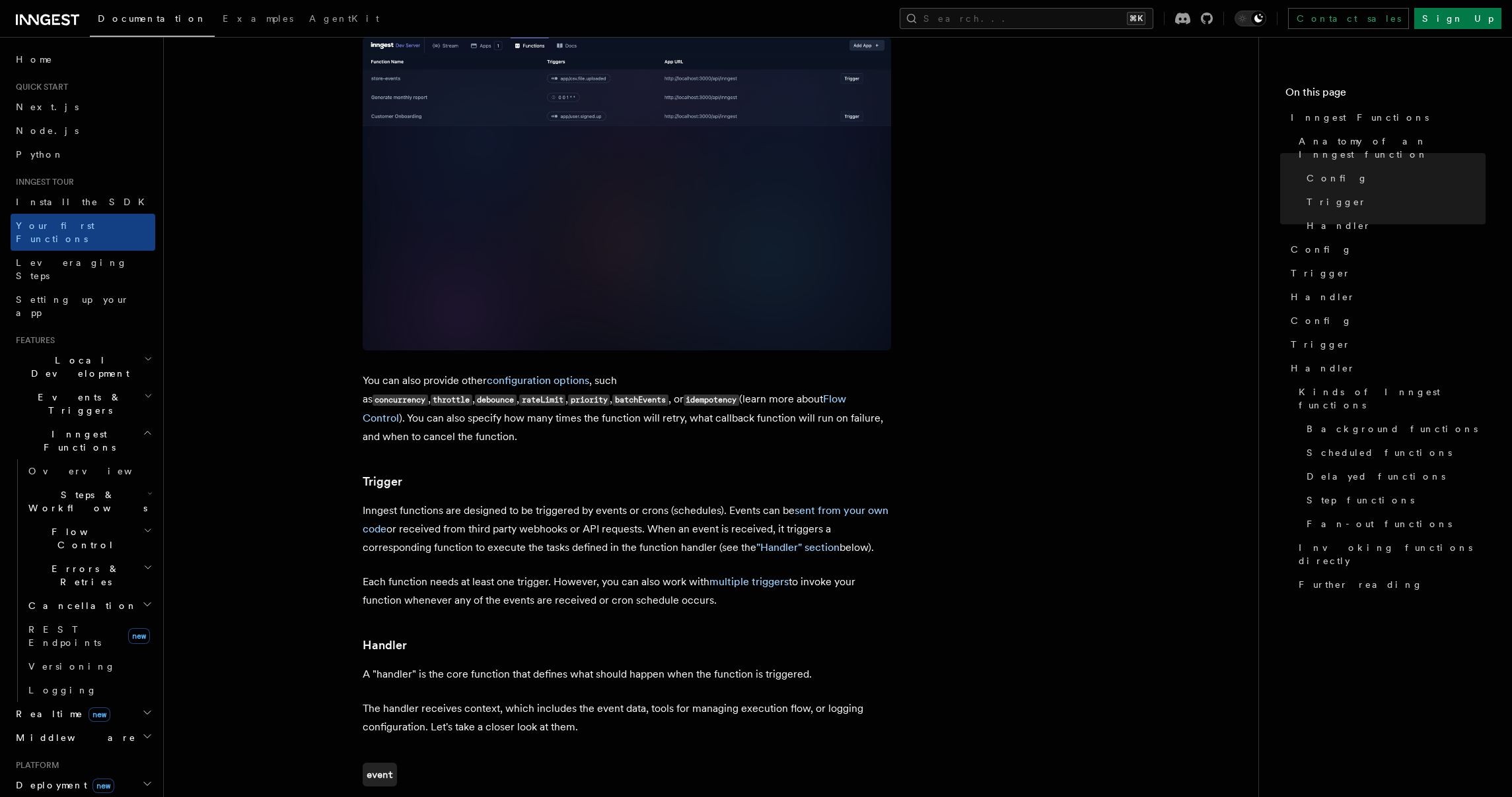
click at [77, 489] on span "Steps & Workflows" at bounding box center [85, 502] width 124 height 27
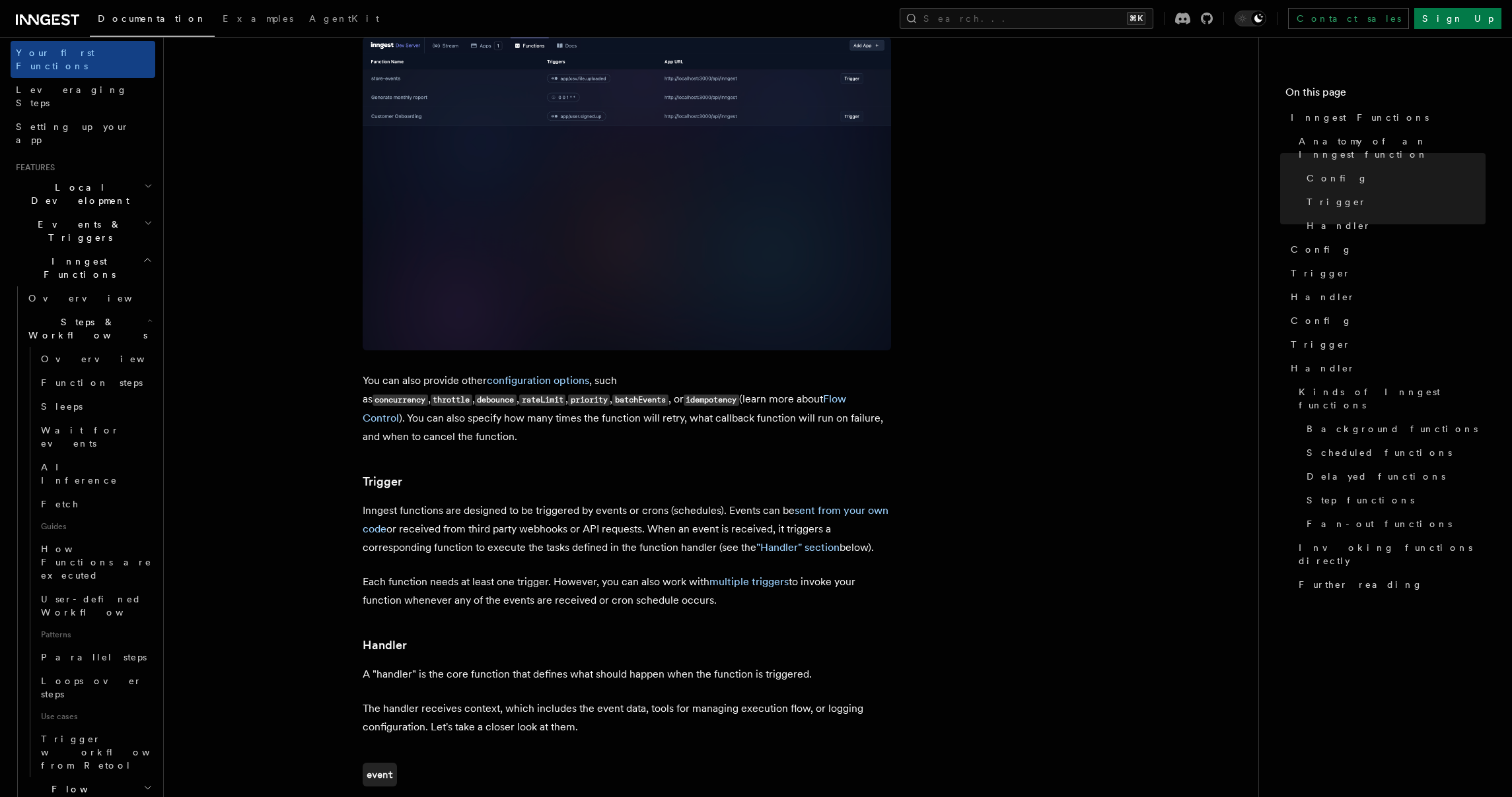
scroll to position [351, 0]
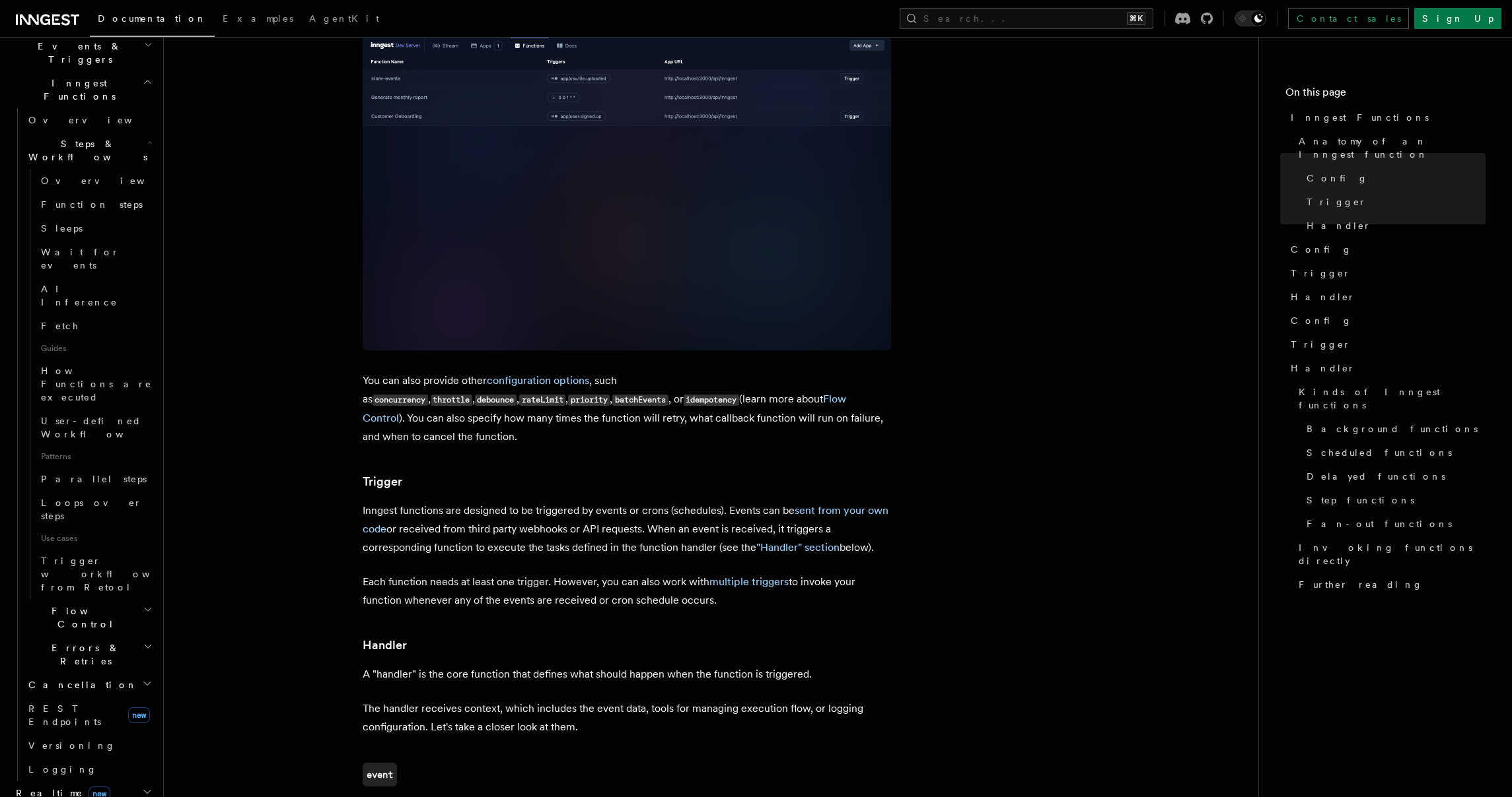
click at [82, 600] on h2 "Flow Control" at bounding box center [89, 618] width 132 height 37
click at [84, 709] on span "Errors & Retries" at bounding box center [83, 722] width 120 height 27
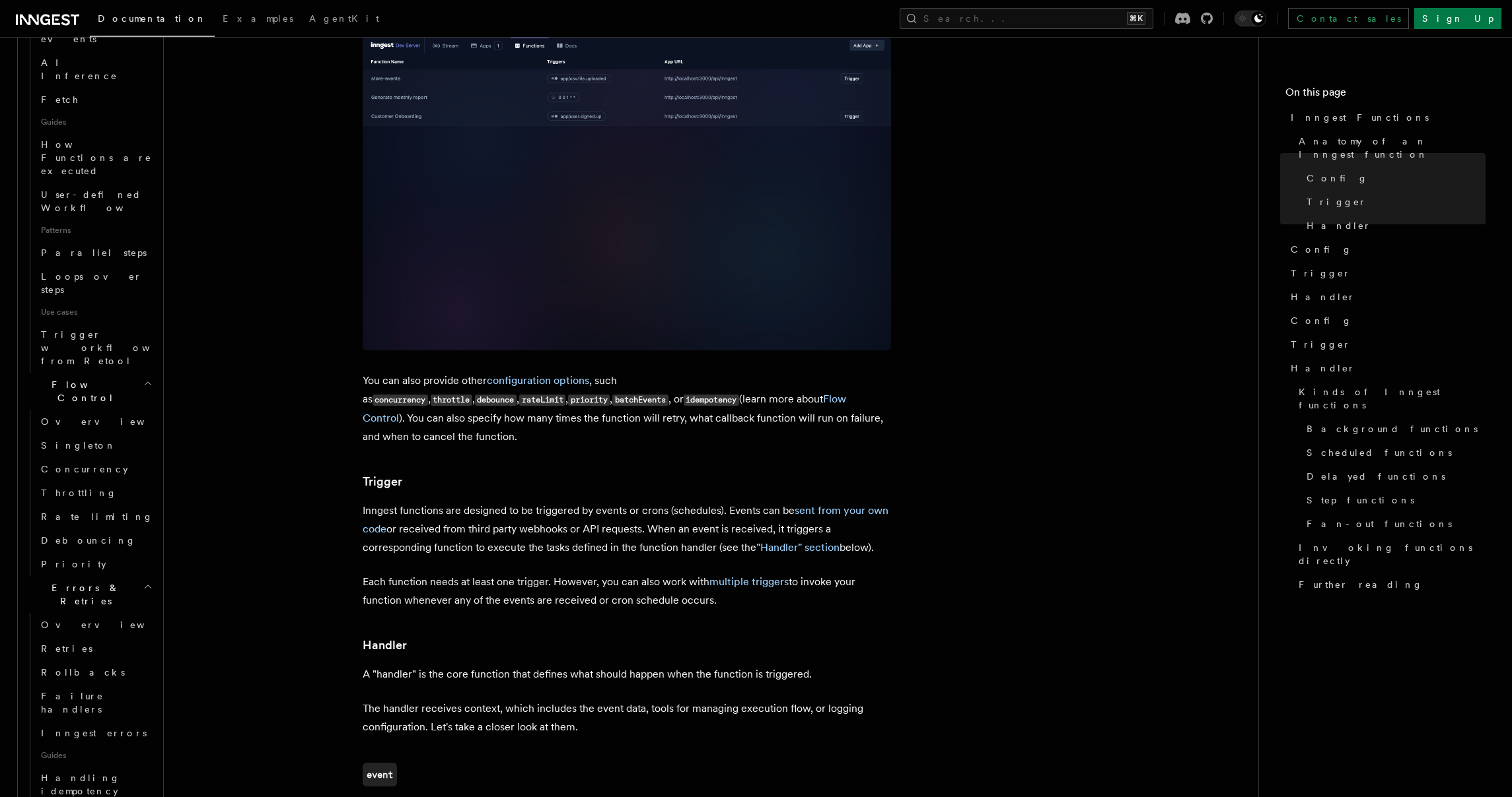
scroll to position [682, 0]
click at [96, 699] on h2 "Cancellation" at bounding box center [89, 711] width 132 height 24
click at [95, 699] on h2 "Cancellation" at bounding box center [89, 711] width 132 height 24
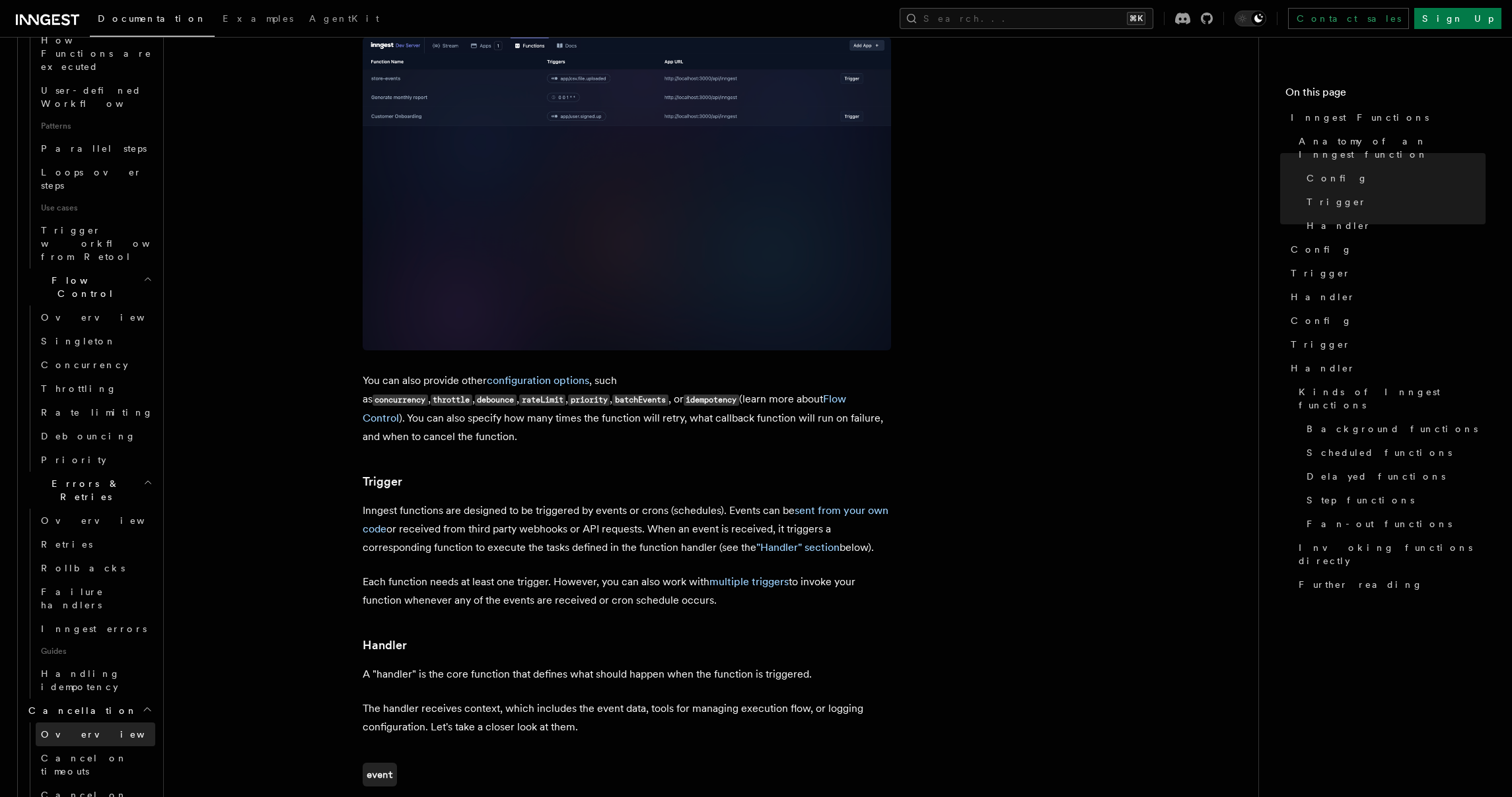
click at [86, 723] on link "Overview" at bounding box center [95, 735] width 119 height 24
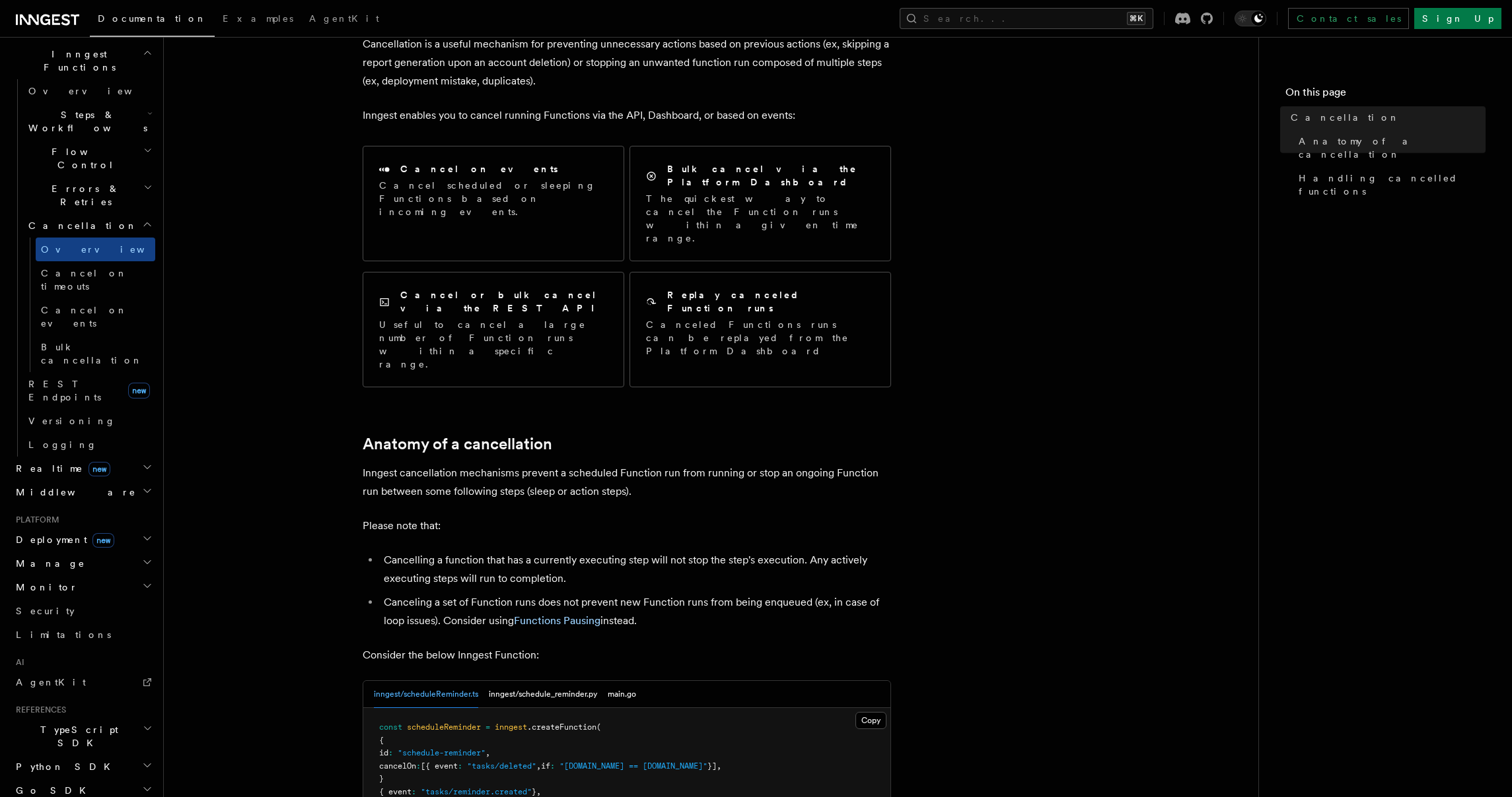
scroll to position [584, 0]
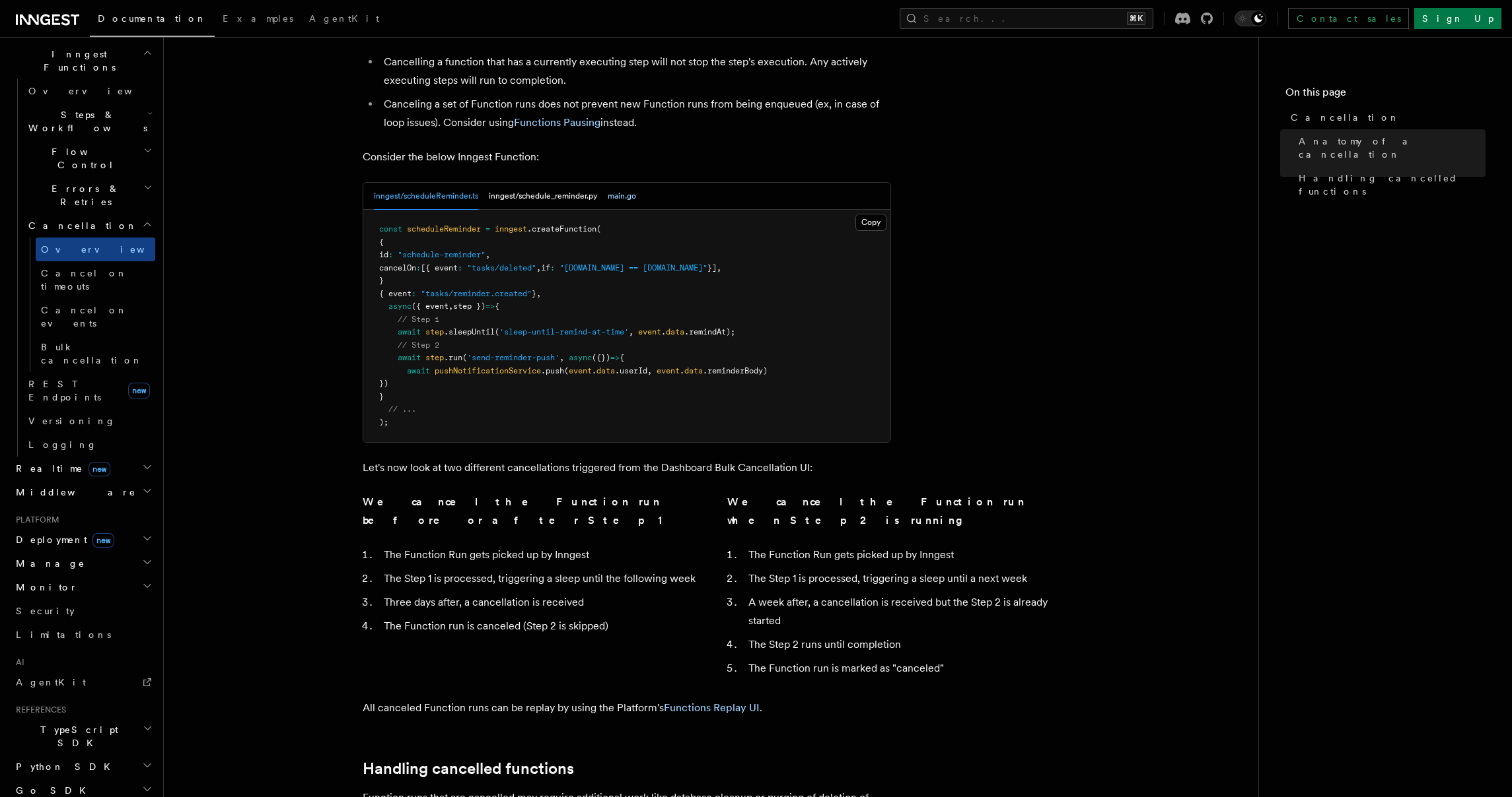
click at [615, 183] on button "main.go" at bounding box center [621, 196] width 28 height 27
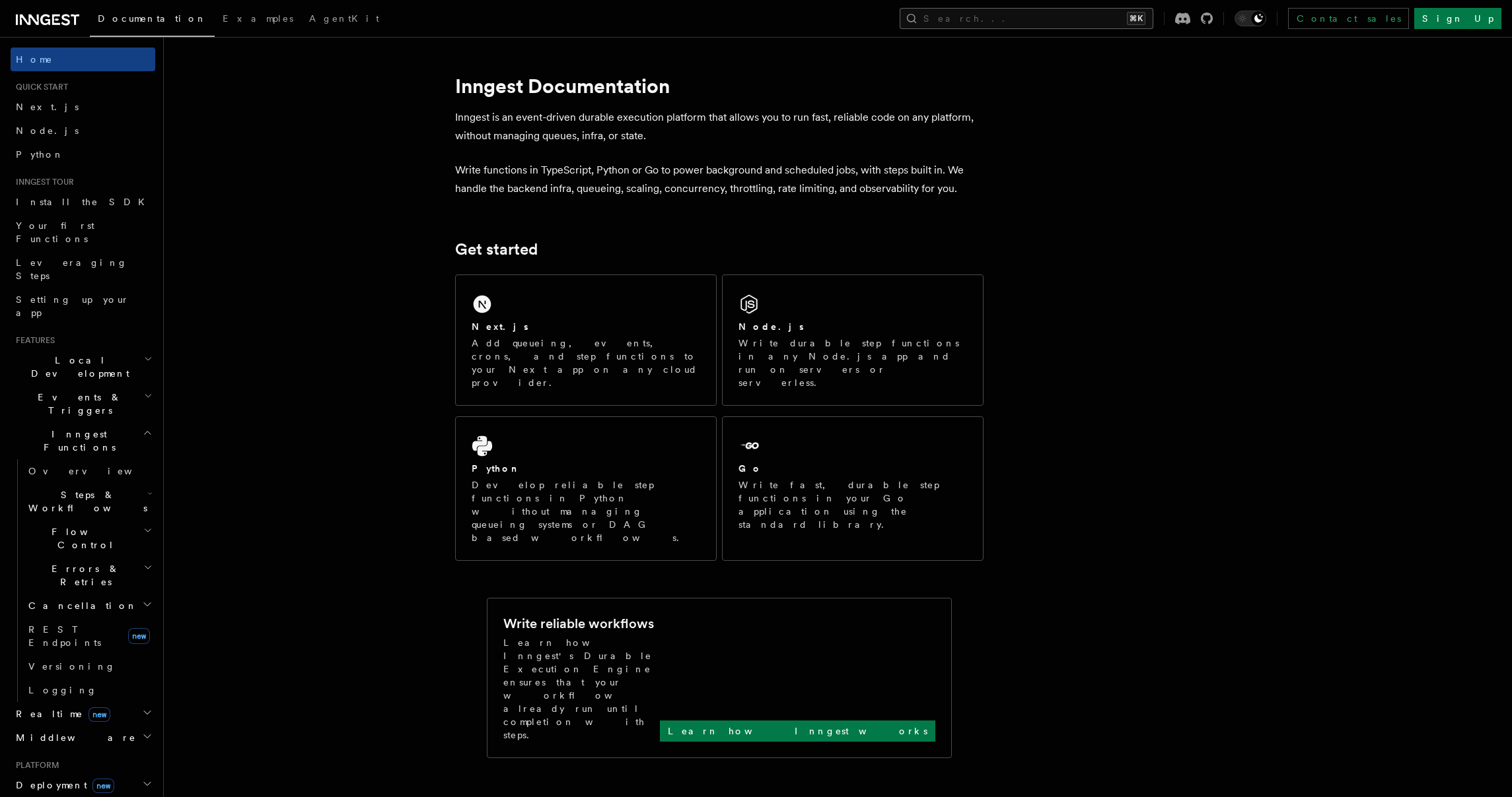
click at [1084, 17] on button "Search... ⌘K" at bounding box center [1026, 19] width 254 height 21
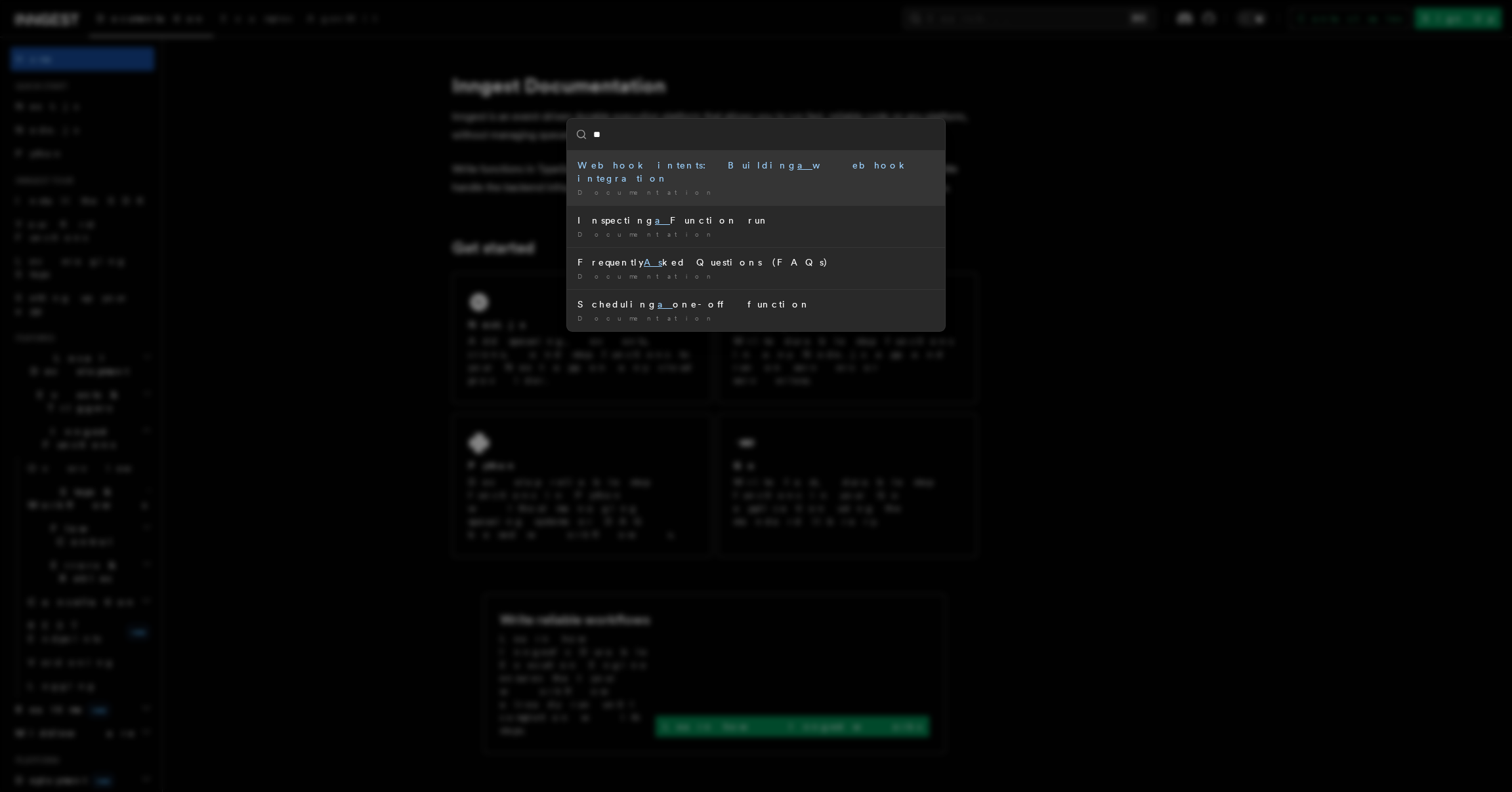
type input "*"
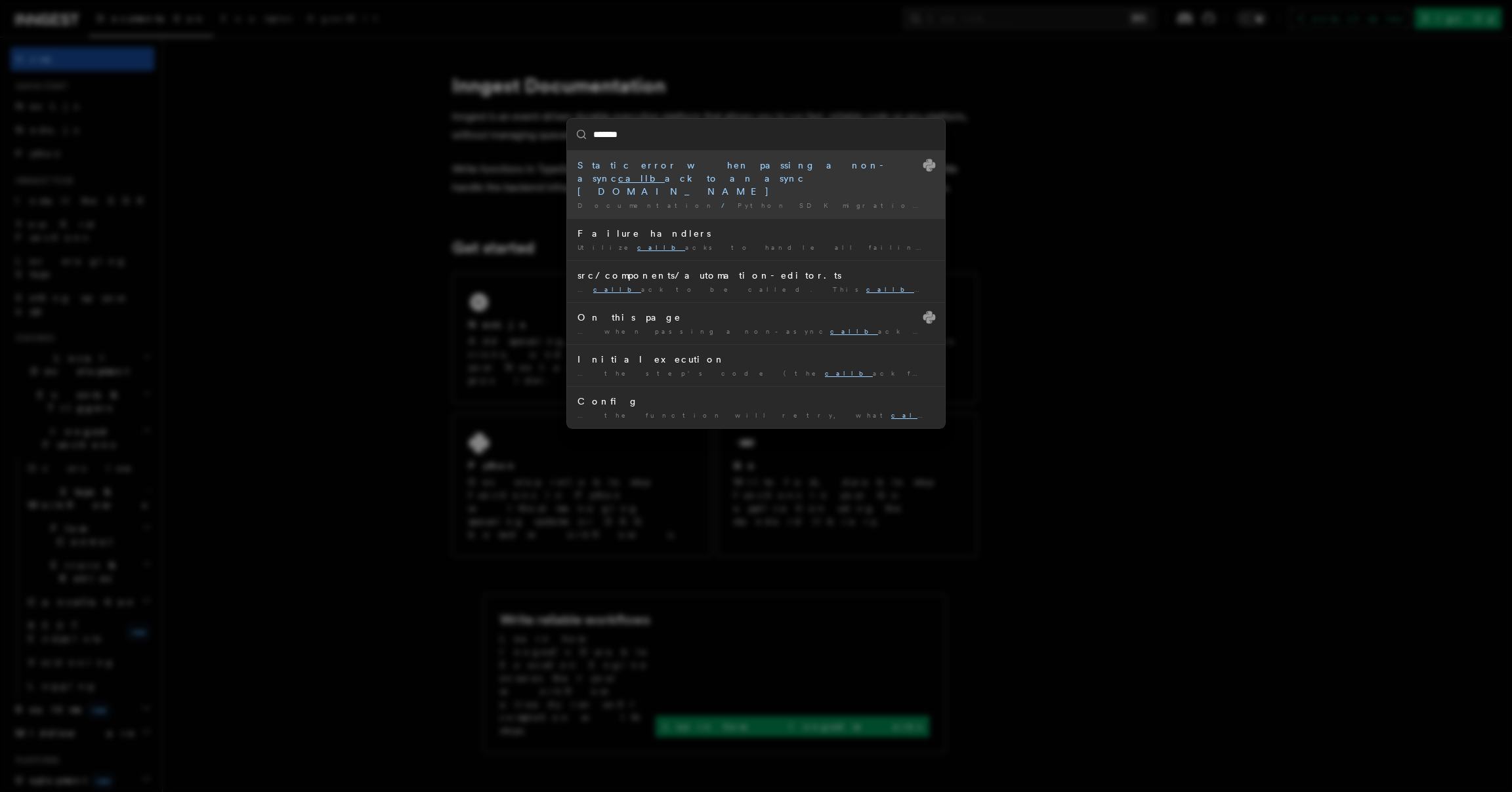
type input "********"
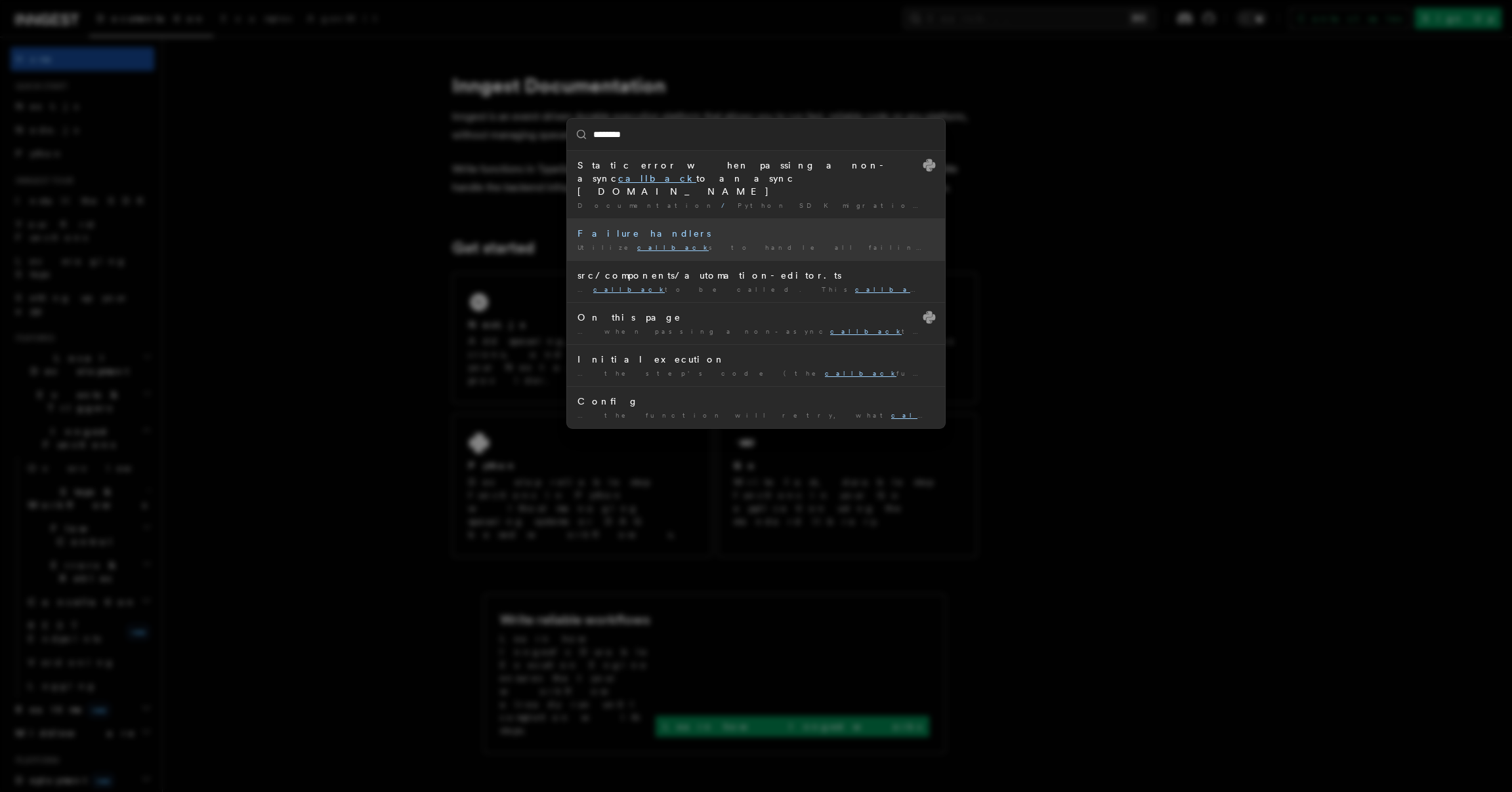
click at [631, 227] on div "Failure handlers" at bounding box center [756, 234] width 357 height 13
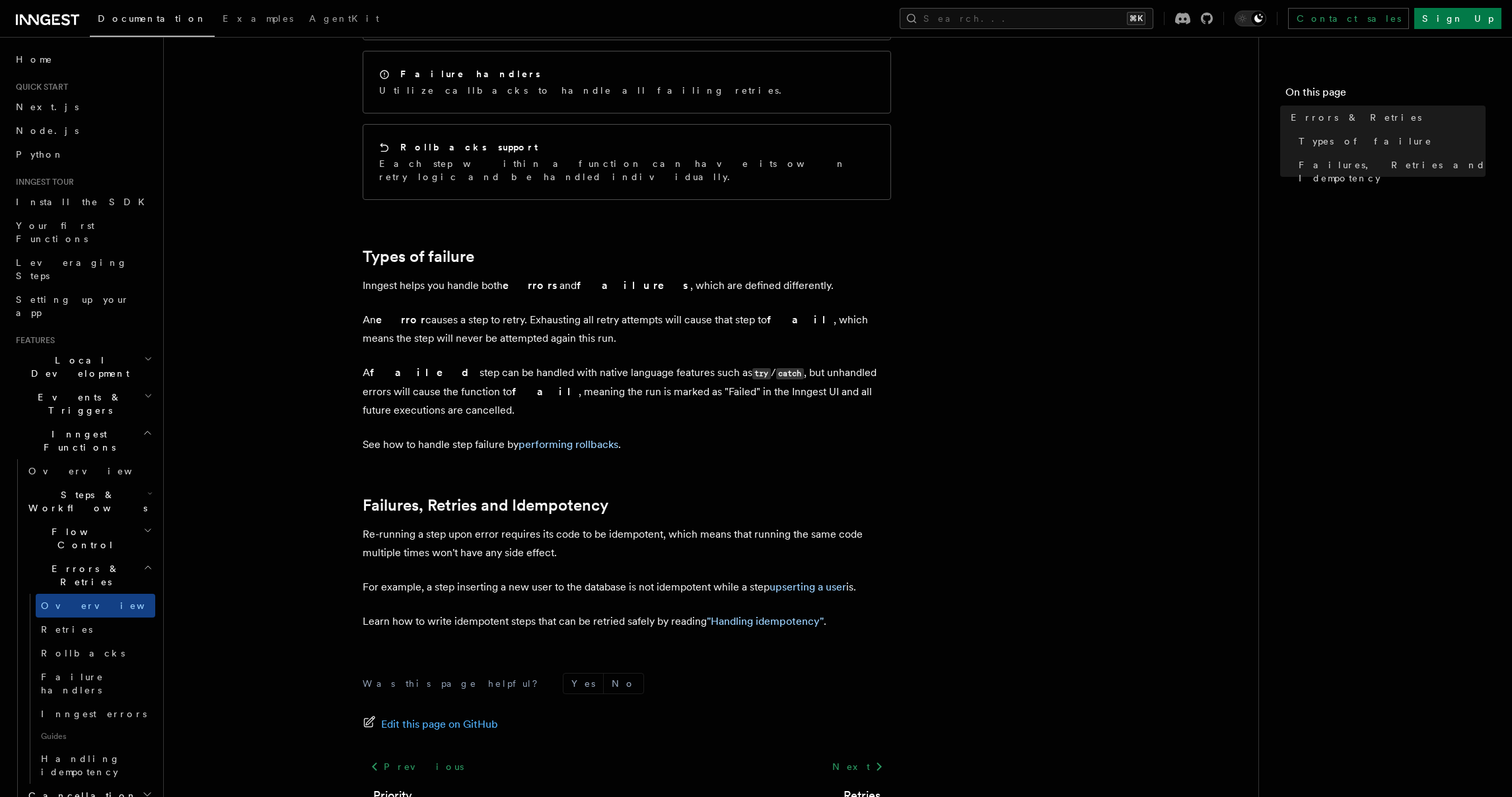
scroll to position [337, 0]
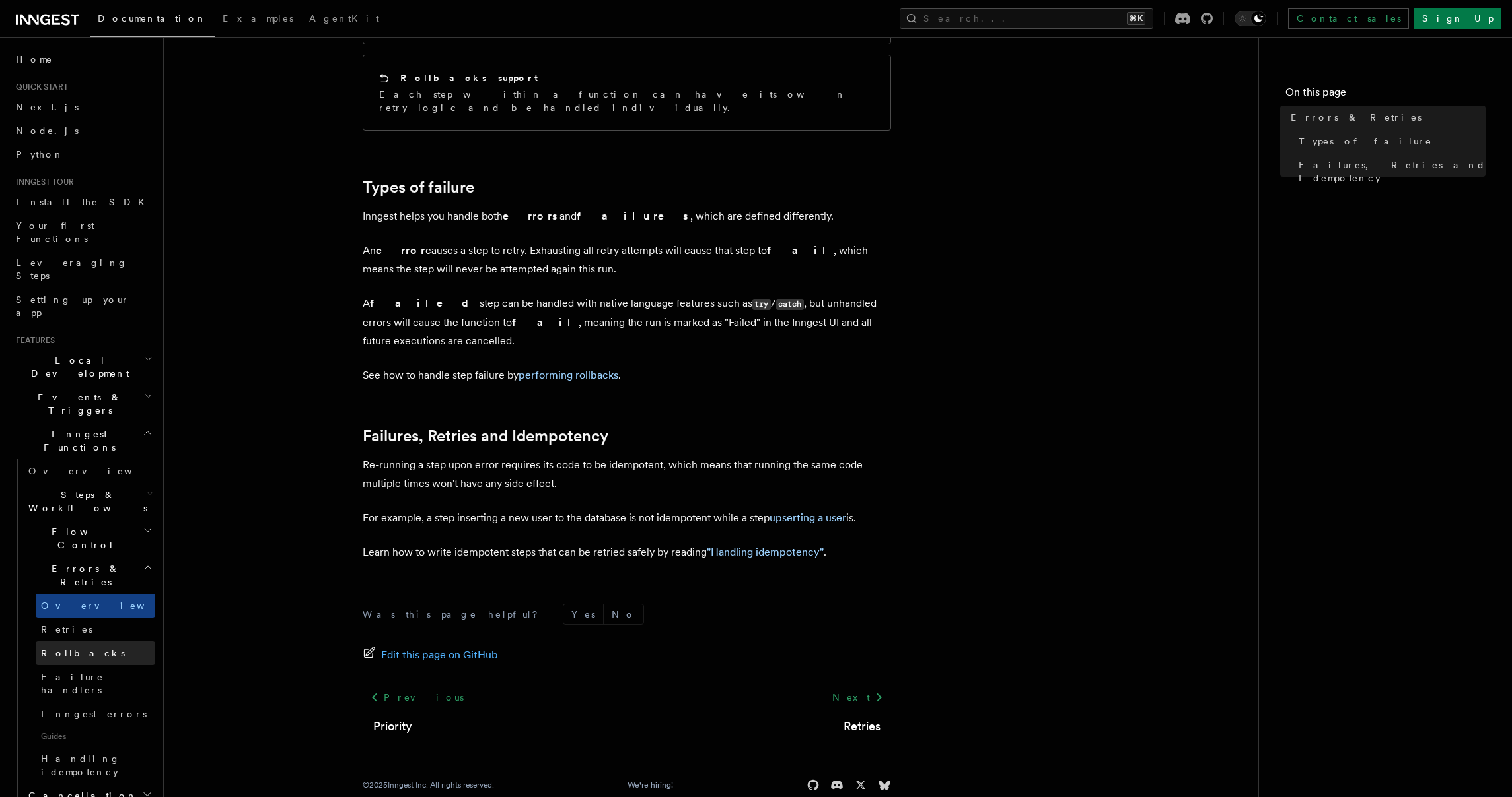
click at [103, 642] on link "Rollbacks" at bounding box center [95, 654] width 119 height 24
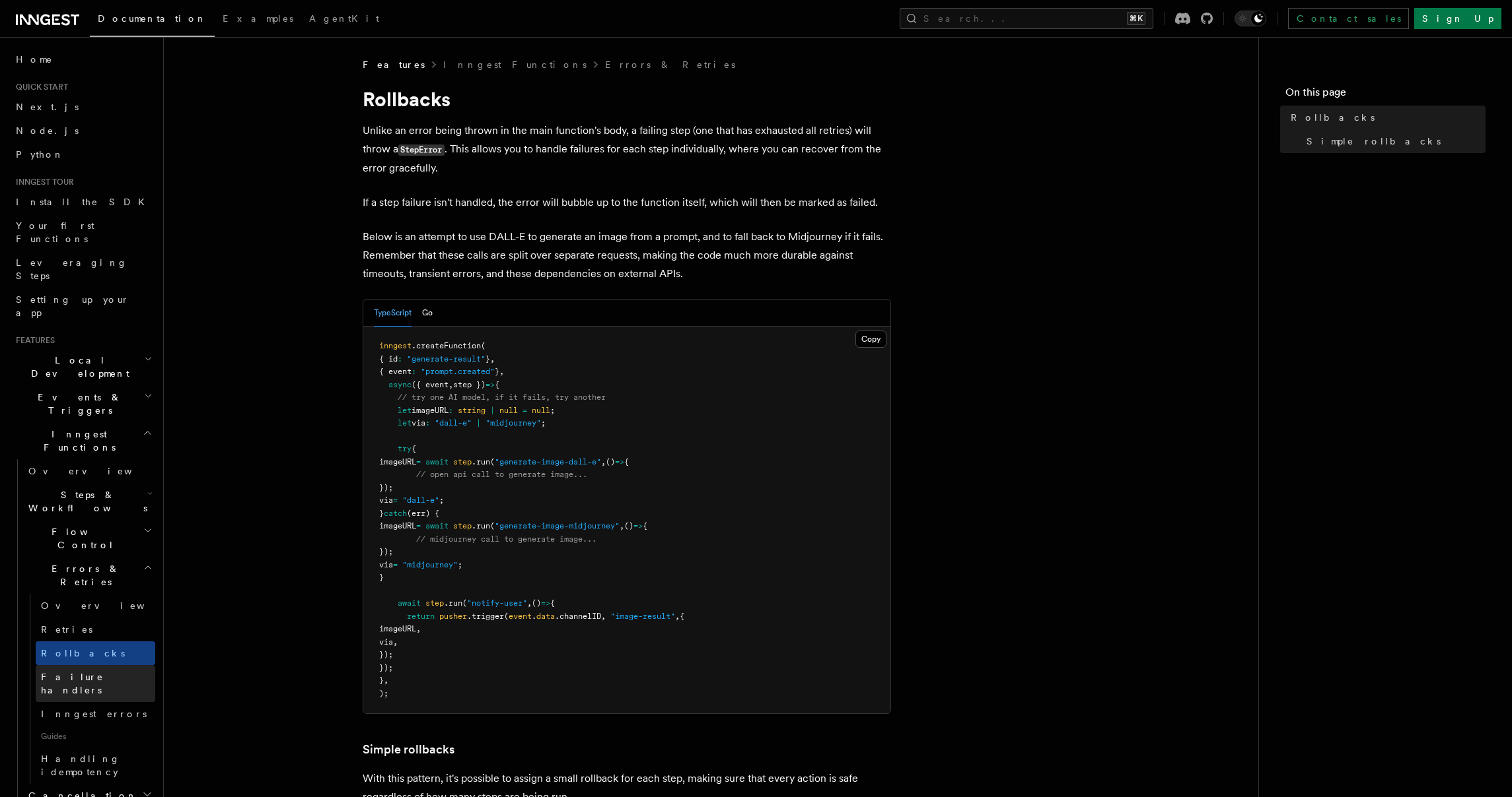
click at [96, 672] on span "Failure handlers" at bounding box center [72, 684] width 63 height 24
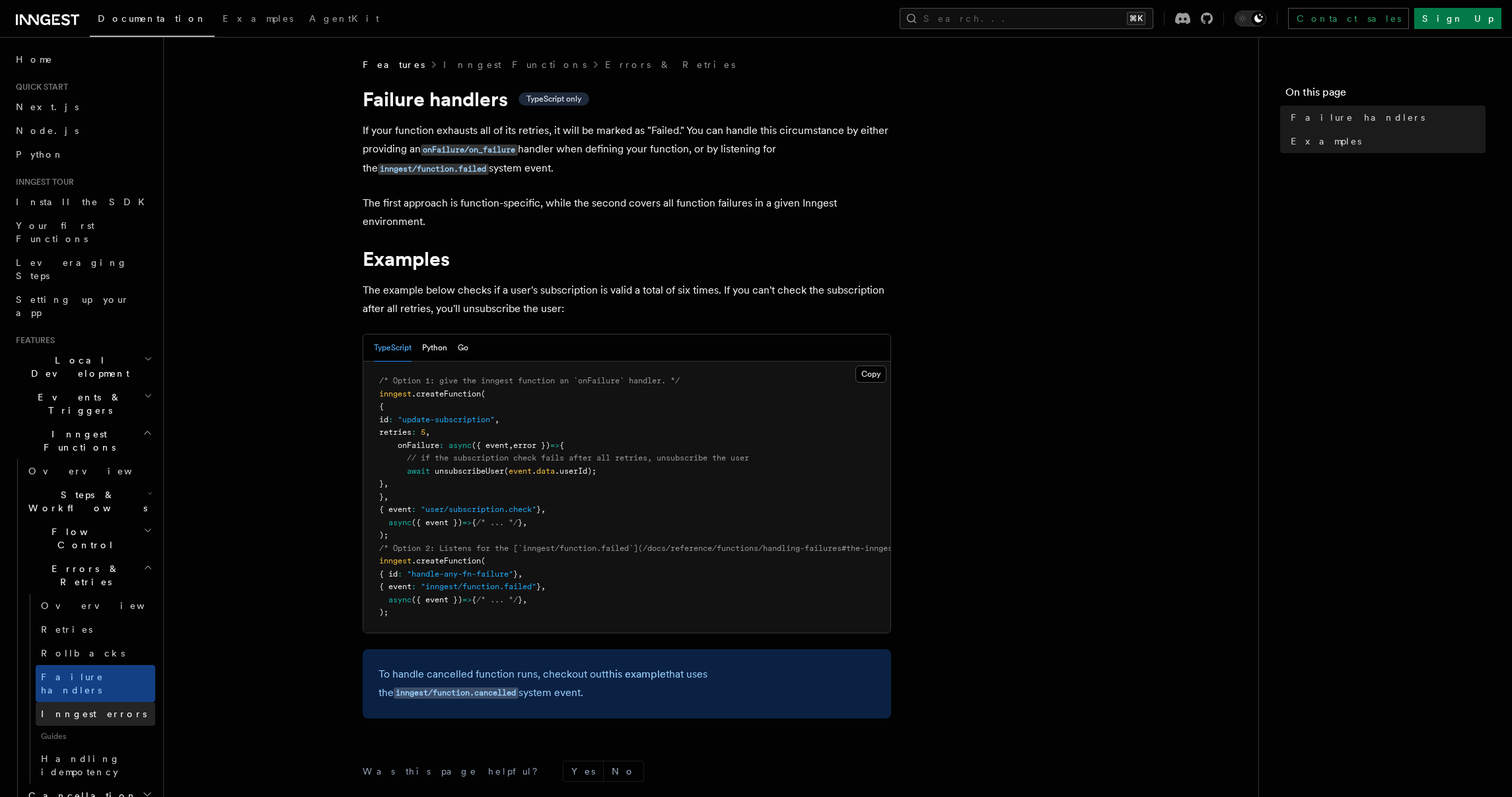
click at [92, 702] on link "Inngest errors" at bounding box center [95, 714] width 119 height 24
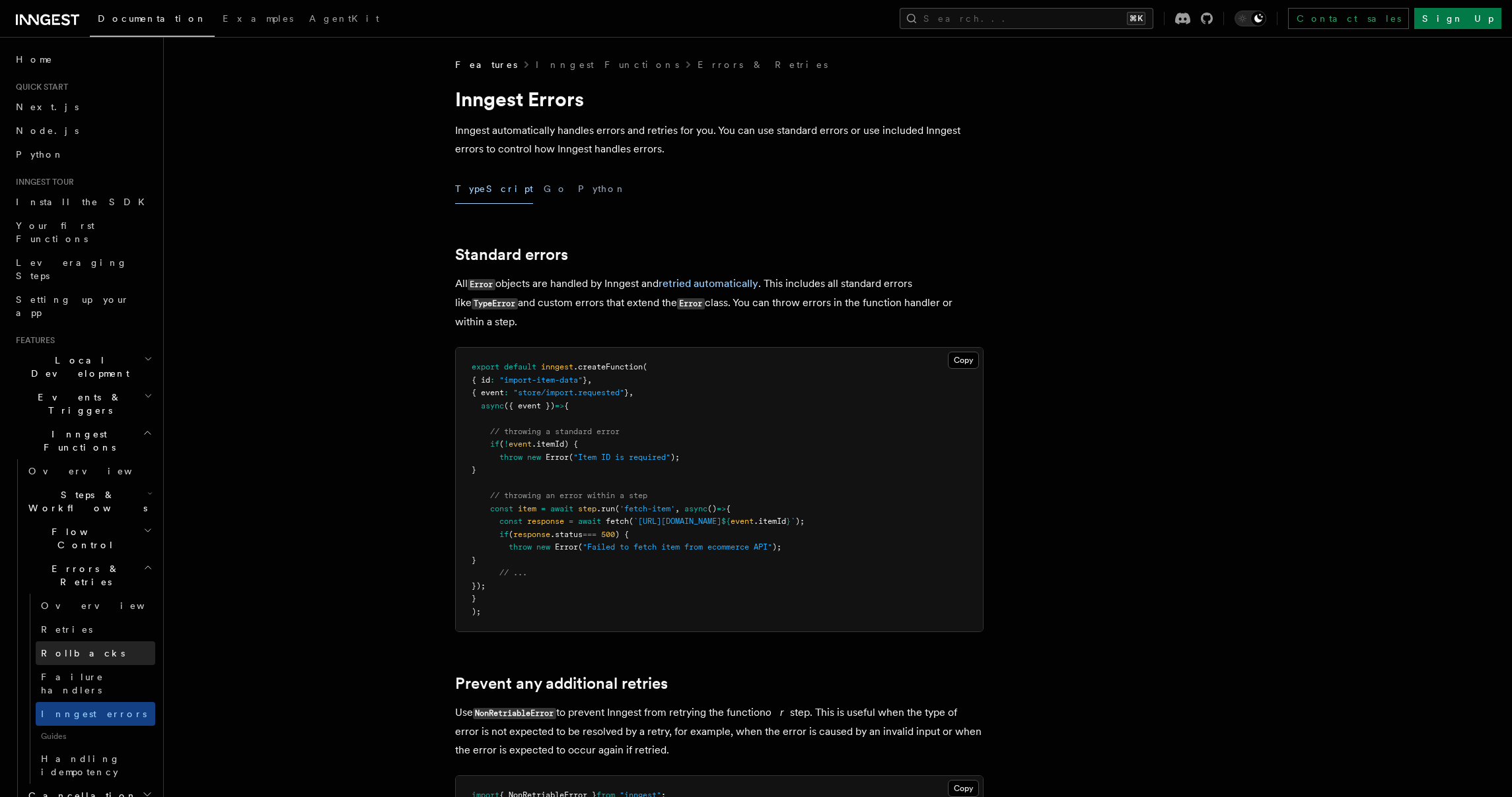
click at [89, 642] on link "Rollbacks" at bounding box center [95, 654] width 119 height 24
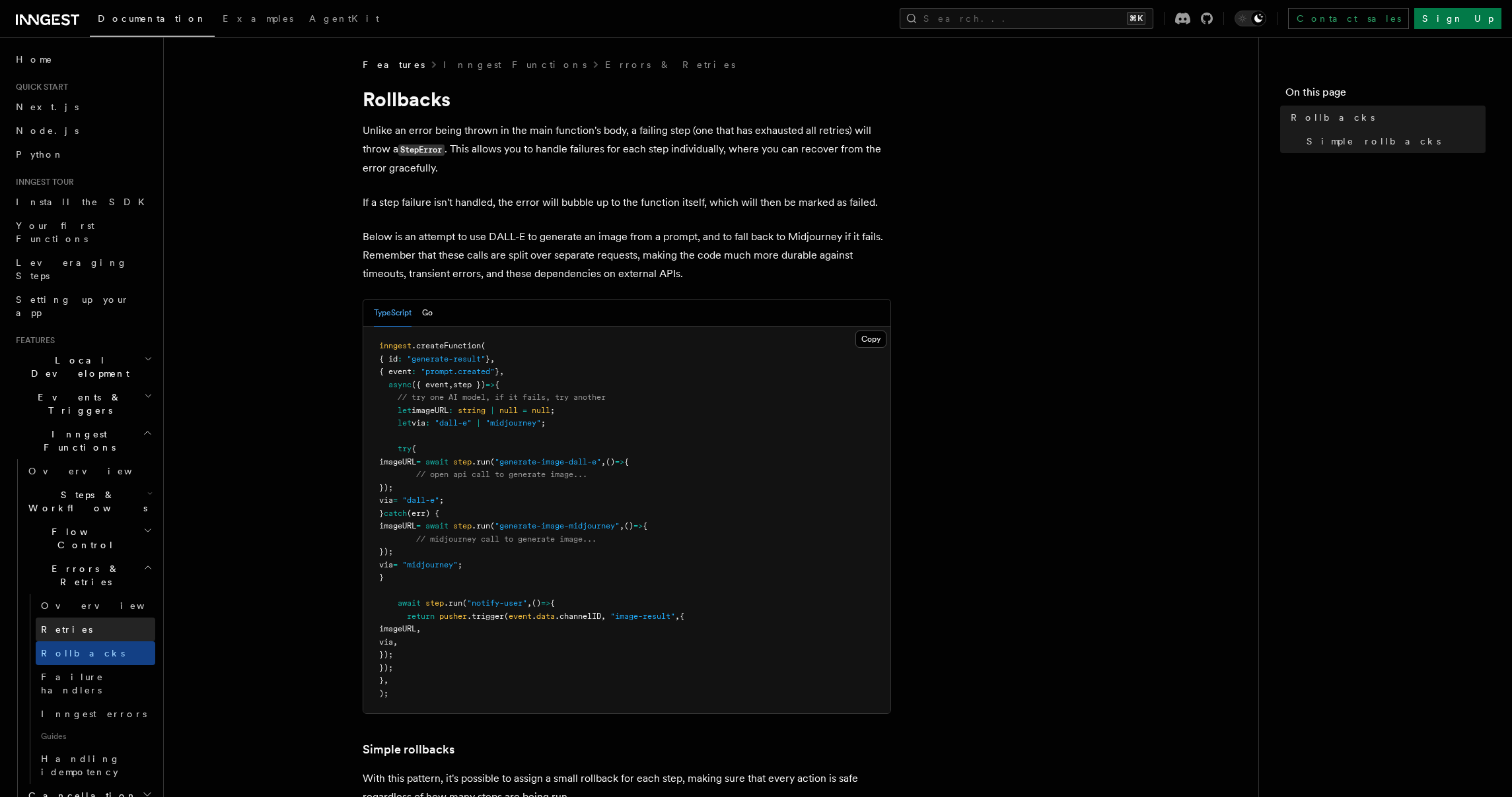
click at [100, 617] on link "Retries" at bounding box center [95, 630] width 119 height 24
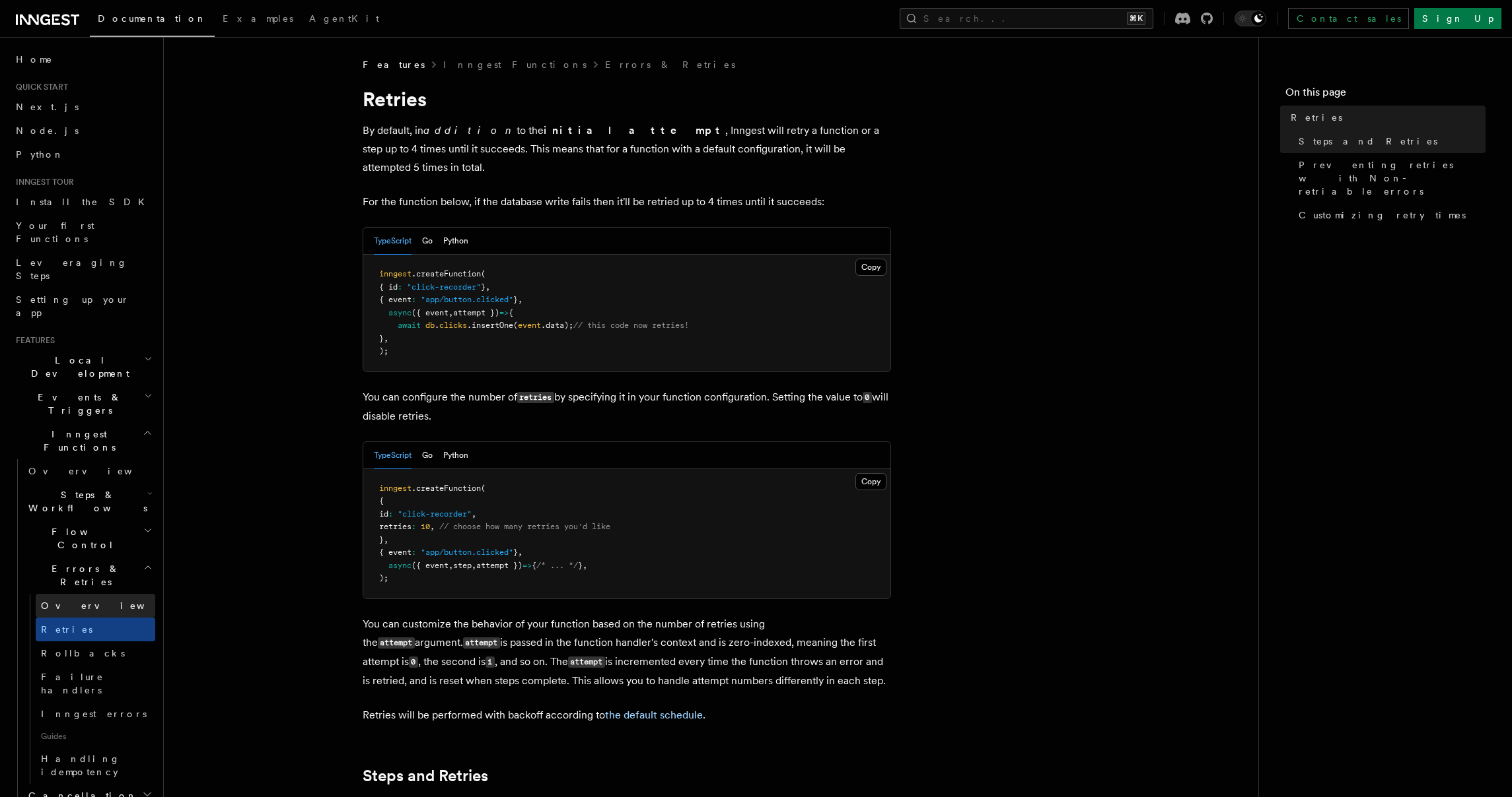
click at [112, 594] on link "Overview" at bounding box center [95, 606] width 119 height 24
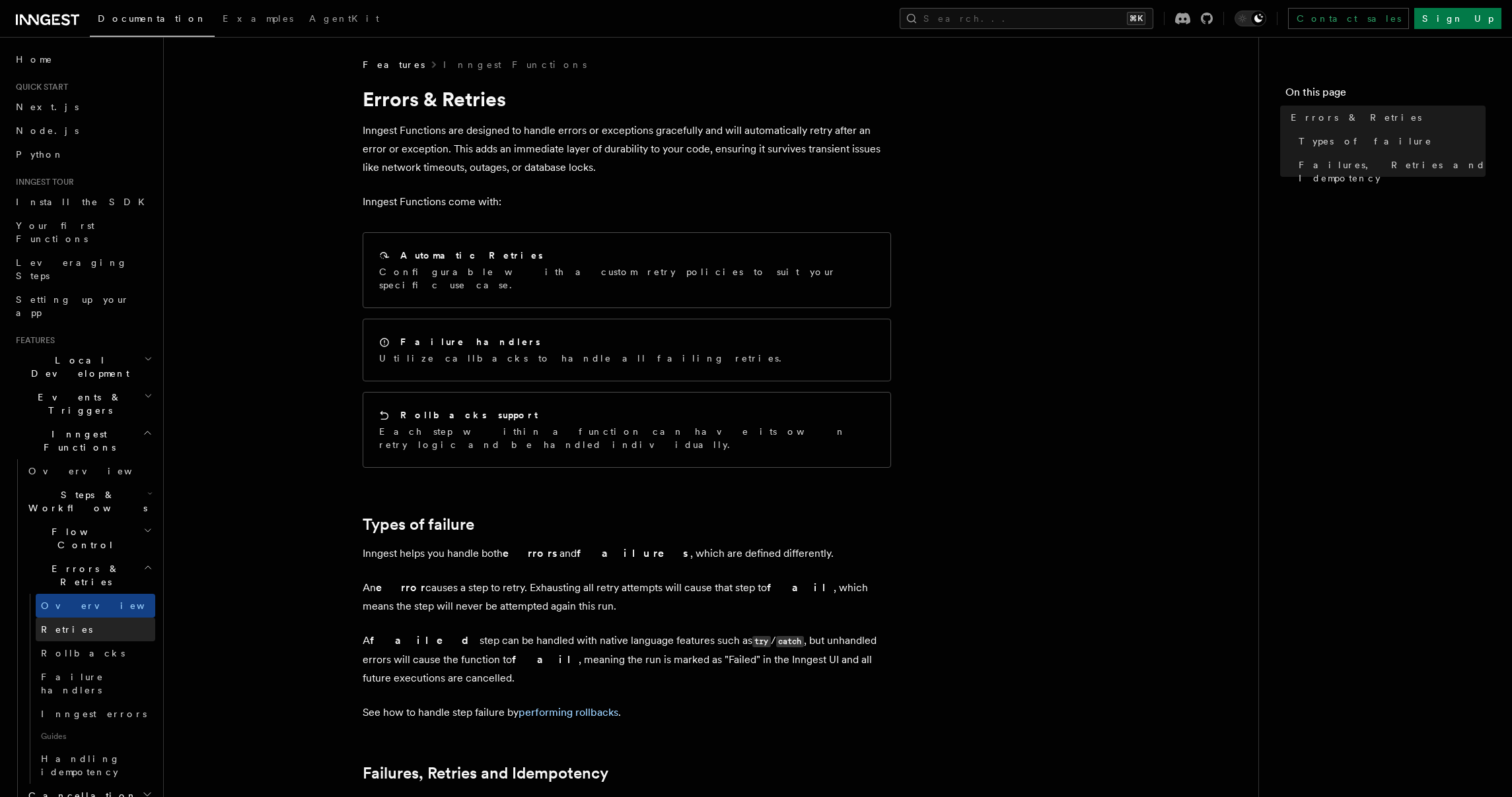
click at [114, 617] on link "Retries" at bounding box center [95, 630] width 119 height 24
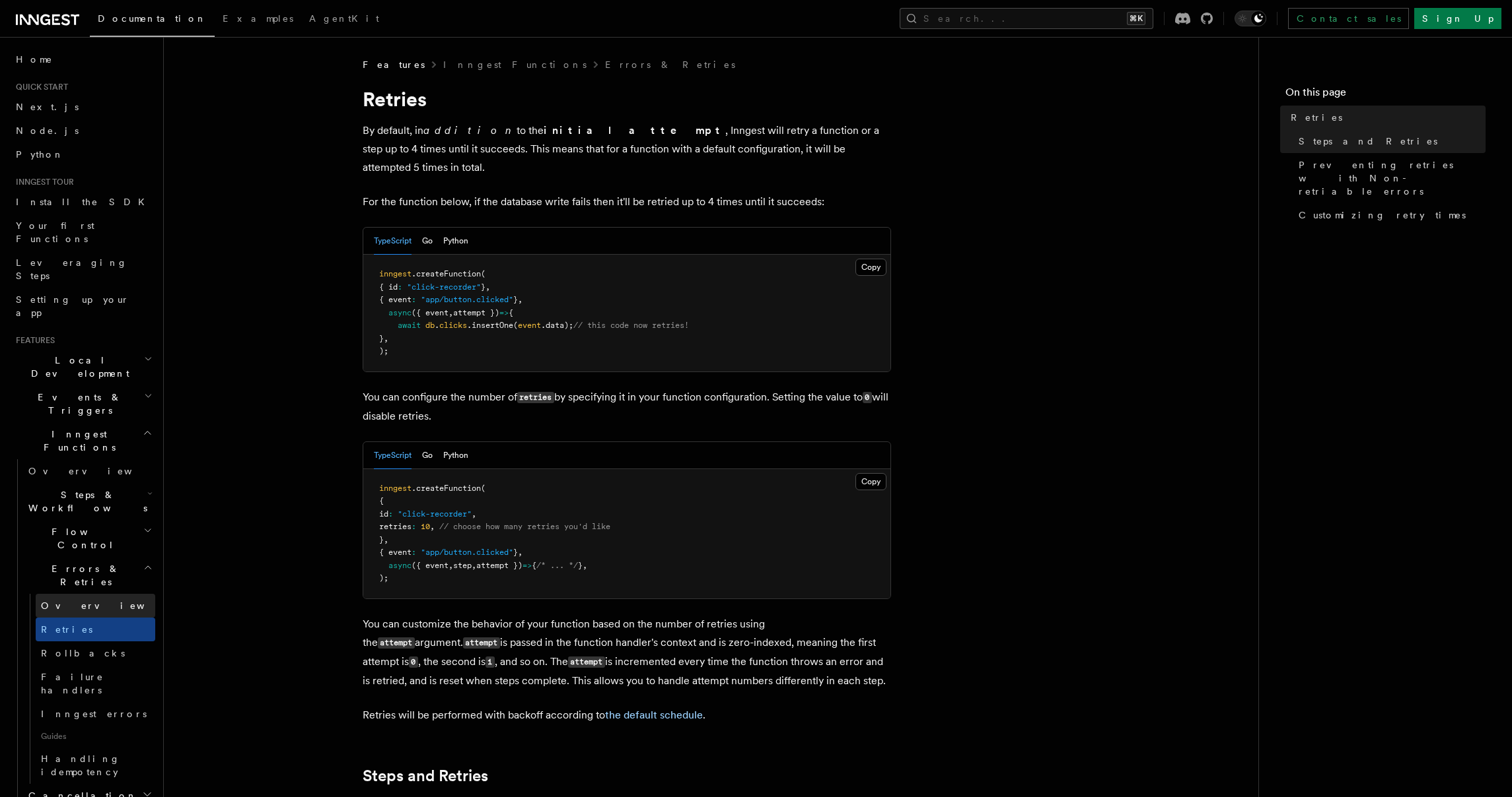
click at [82, 594] on link "Overview" at bounding box center [95, 606] width 119 height 24
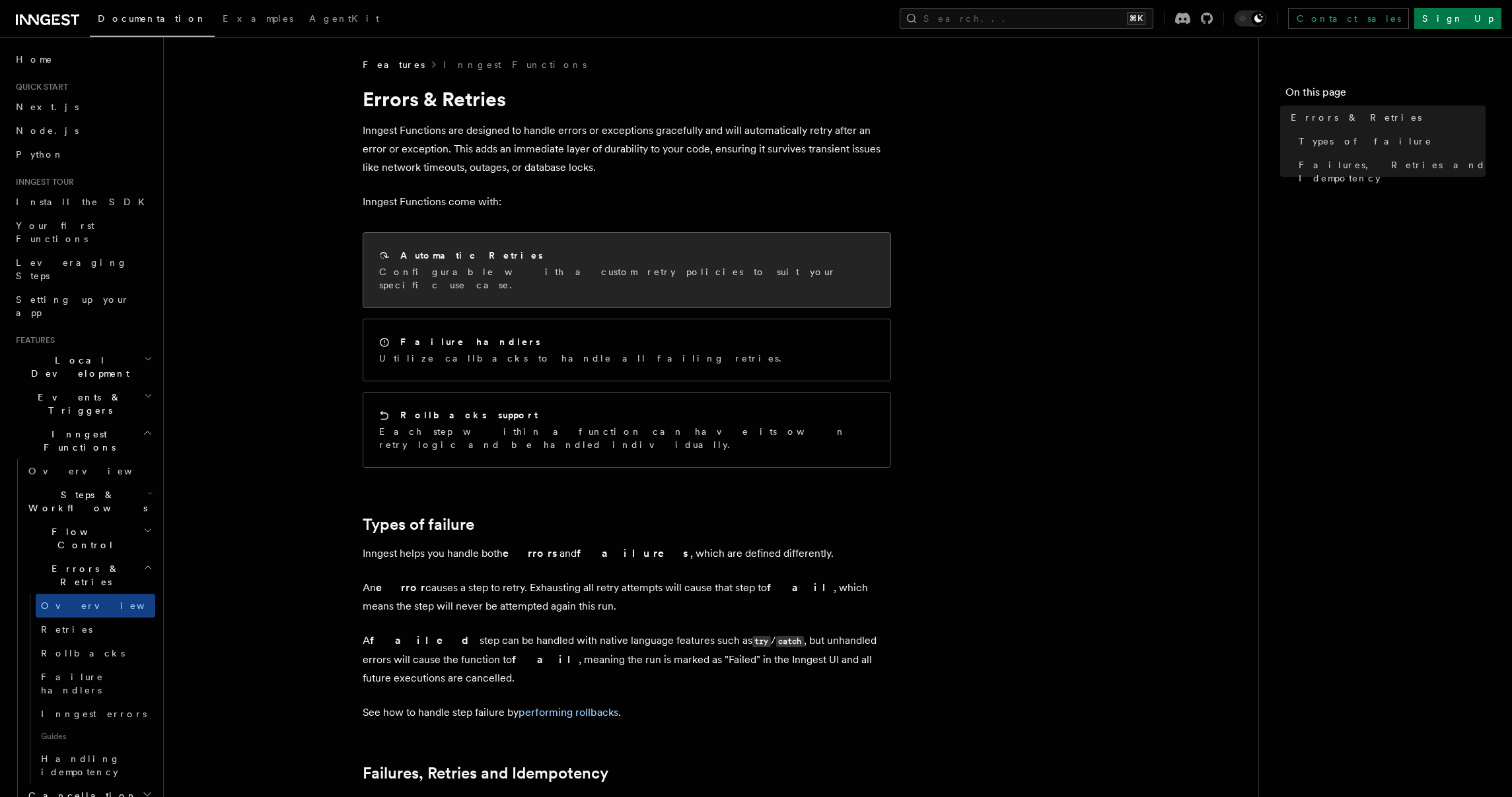
click at [570, 264] on div "Automatic Retries Configurable with a custom retry policies to suit your specif…" at bounding box center [627, 270] width 495 height 43
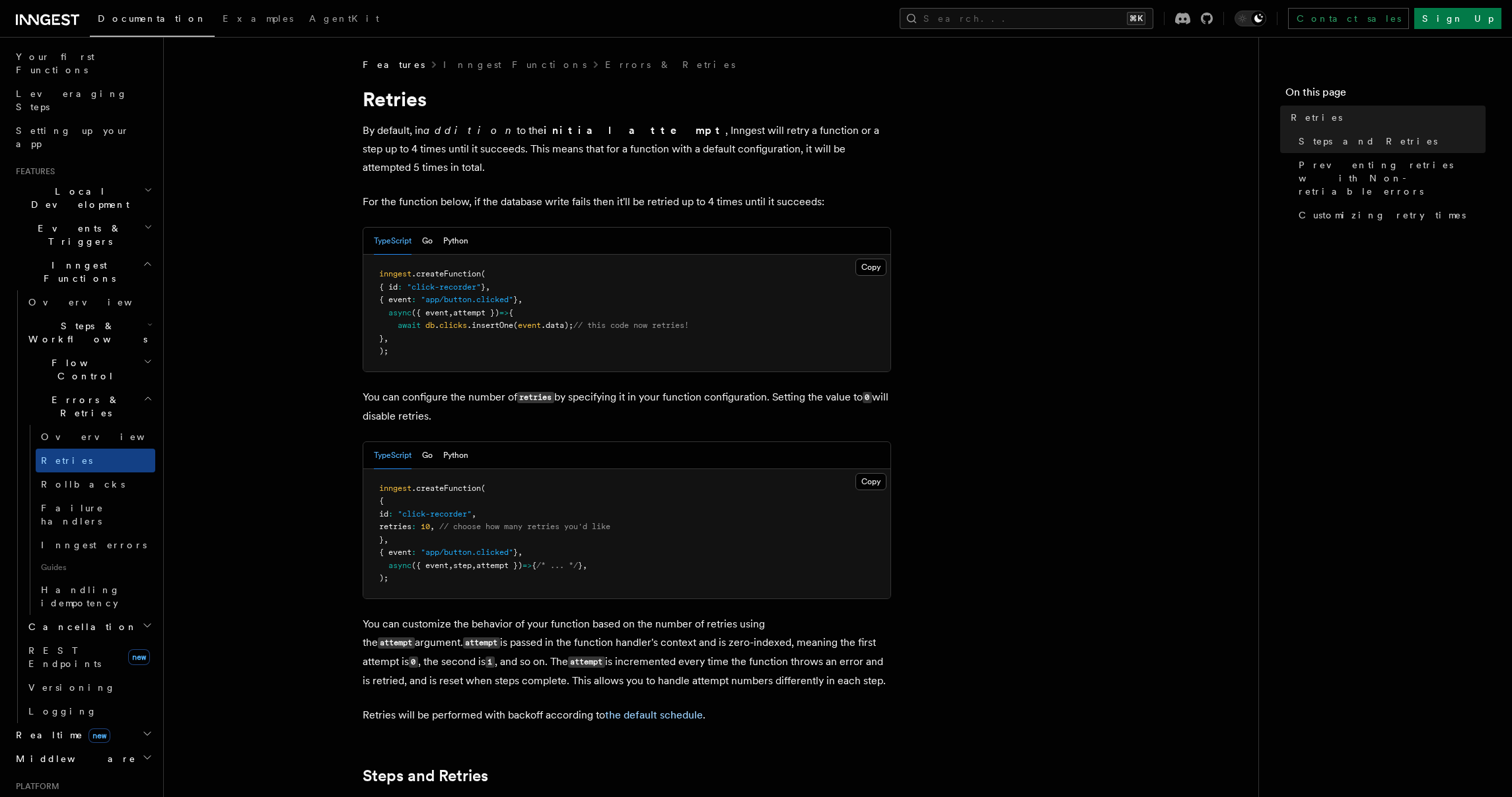
scroll to position [171, 0]
click at [112, 613] on h2 "Cancellation" at bounding box center [89, 626] width 132 height 24
click at [110, 637] on link "Overview" at bounding box center [95, 649] width 119 height 24
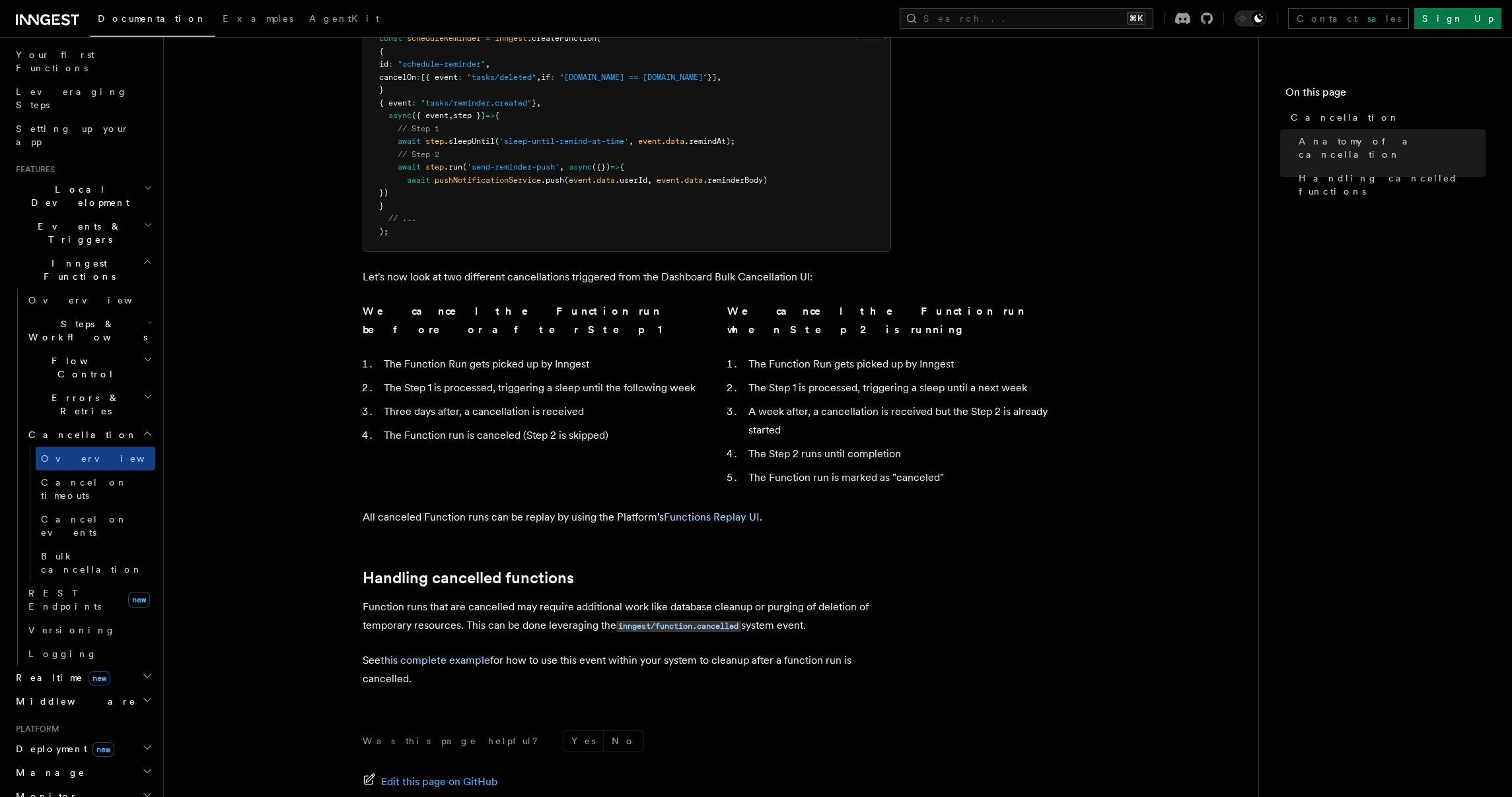
scroll to position [831, 0]
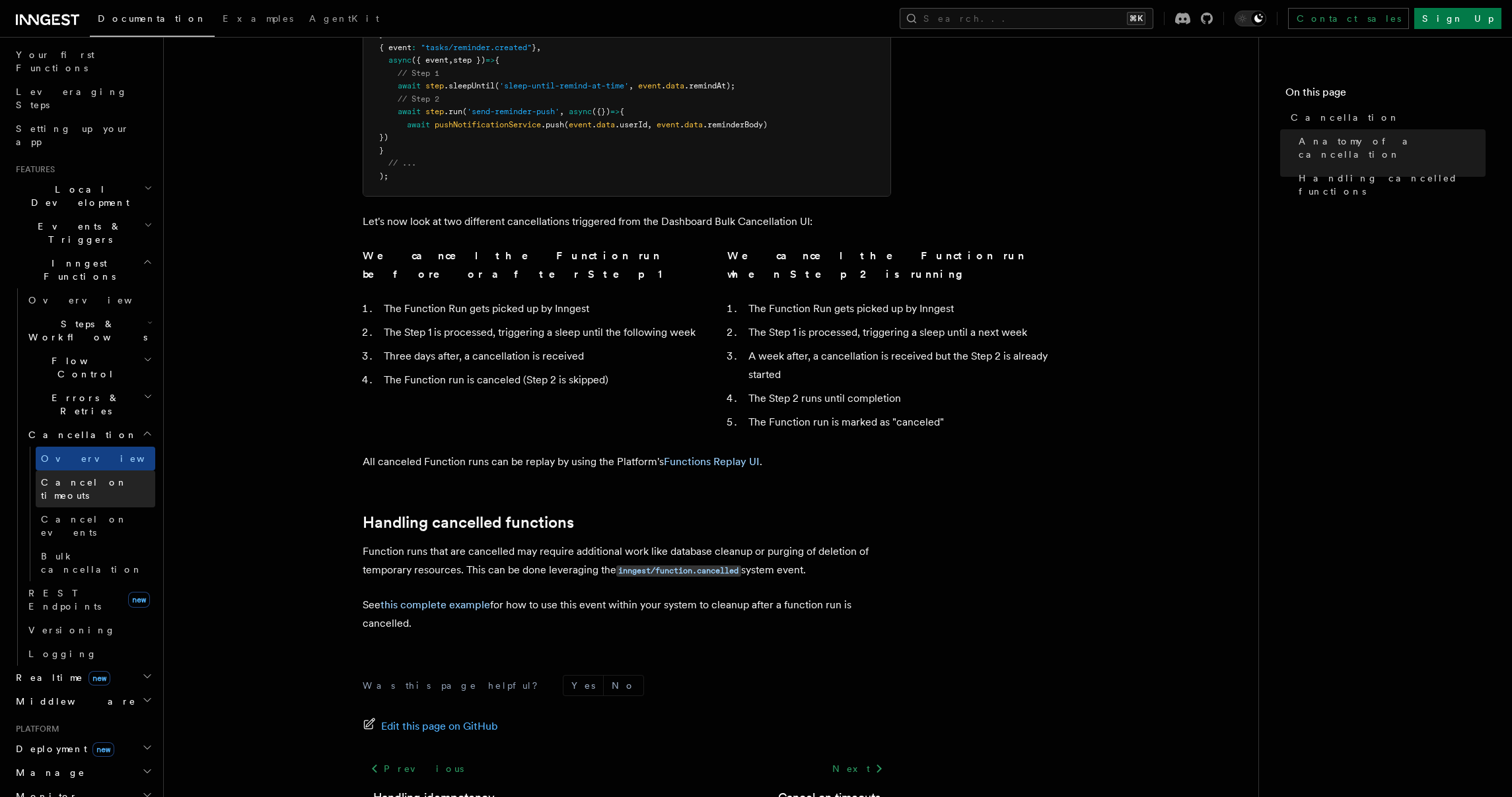
click at [89, 477] on span "Cancel on timeouts" at bounding box center [84, 489] width 86 height 24
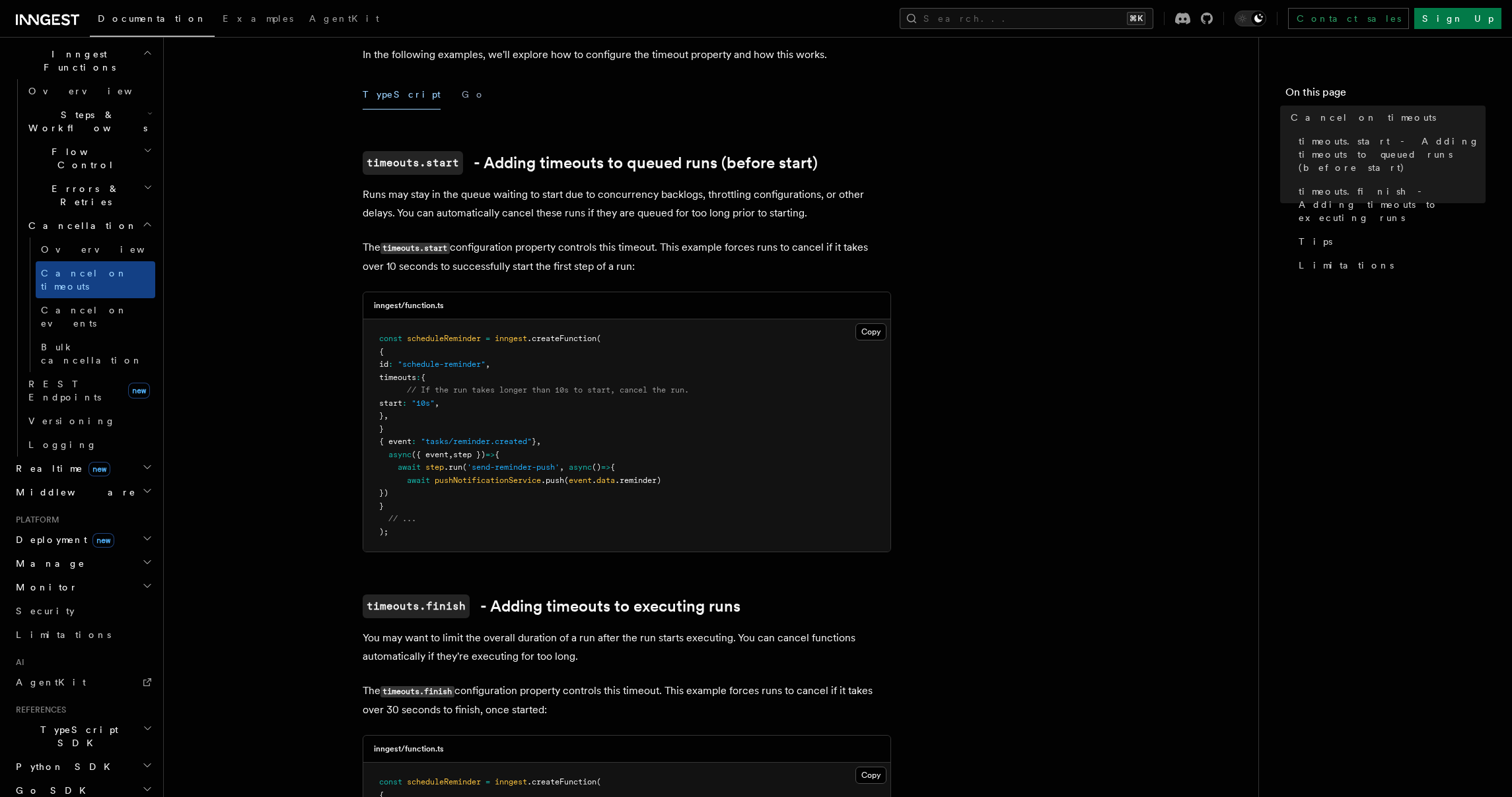
scroll to position [353, 0]
